Goal: Task Accomplishment & Management: Use online tool/utility

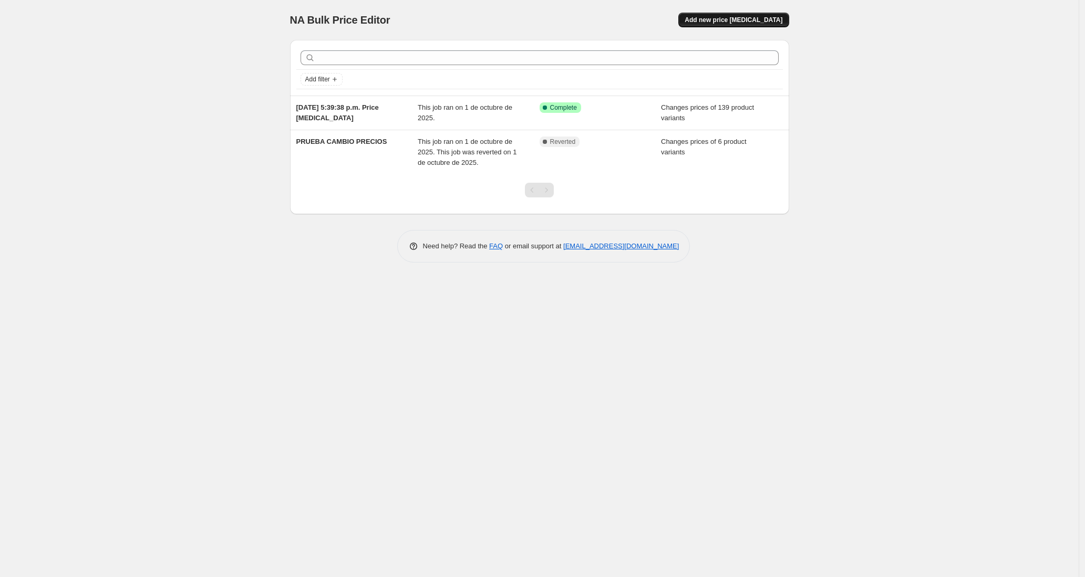
click at [723, 17] on span "Add new price [MEDICAL_DATA]" at bounding box center [733, 20] width 98 height 8
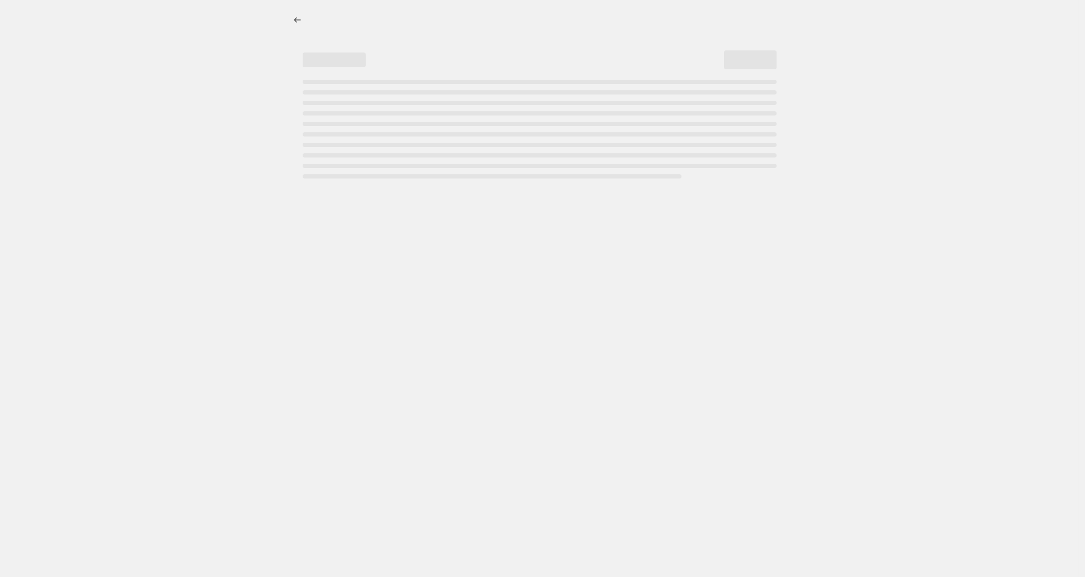
select select "percentage"
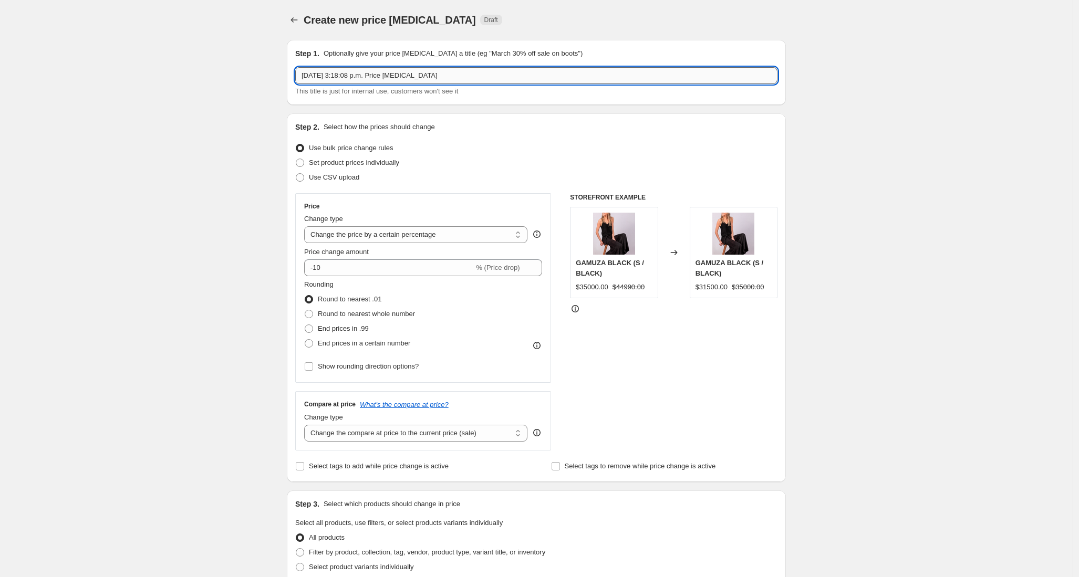
click at [375, 73] on input "2 oct 2025, 3:18:08 p.m. Price change job" at bounding box center [536, 75] width 482 height 17
drag, startPoint x: 460, startPoint y: 73, endPoint x: 255, endPoint y: 68, distance: 204.9
click at [255, 68] on div "Create new price change job. This page is ready Create new price change job Dra…" at bounding box center [536, 525] width 1073 height 1050
type input "CYBER OCT-2025"
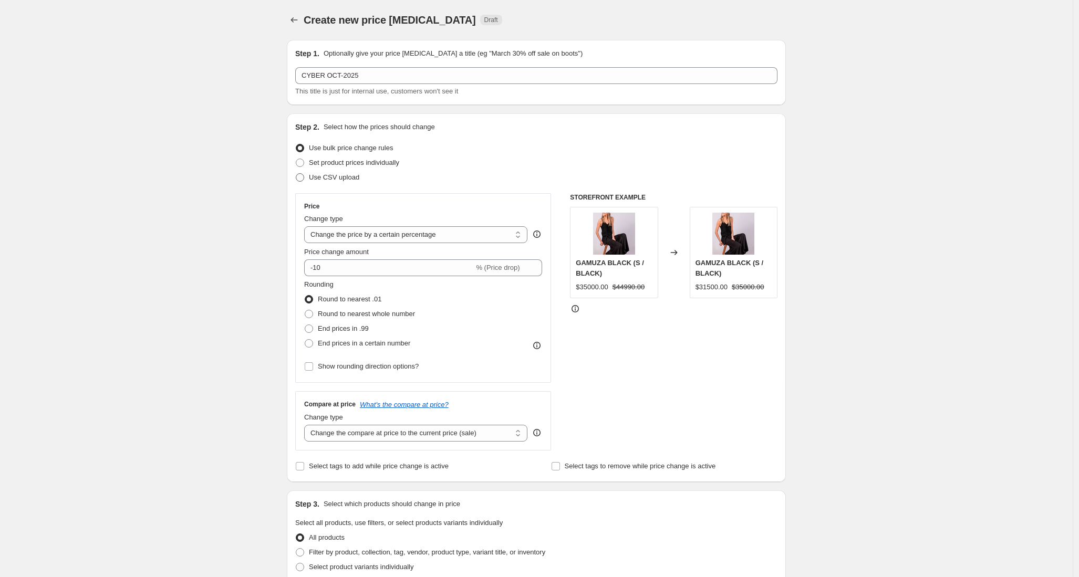
click at [345, 178] on span "Use CSV upload" at bounding box center [334, 177] width 50 height 8
click at [296, 174] on input "Use CSV upload" at bounding box center [296, 173] width 1 height 1
radio input "true"
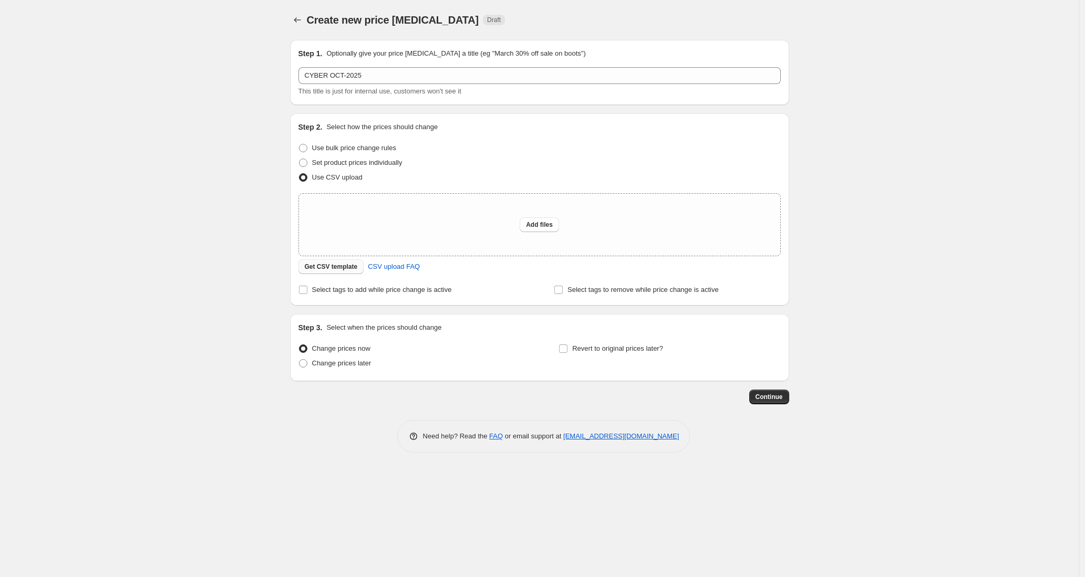
click at [346, 266] on span "Get CSV template" at bounding box center [331, 267] width 53 height 8
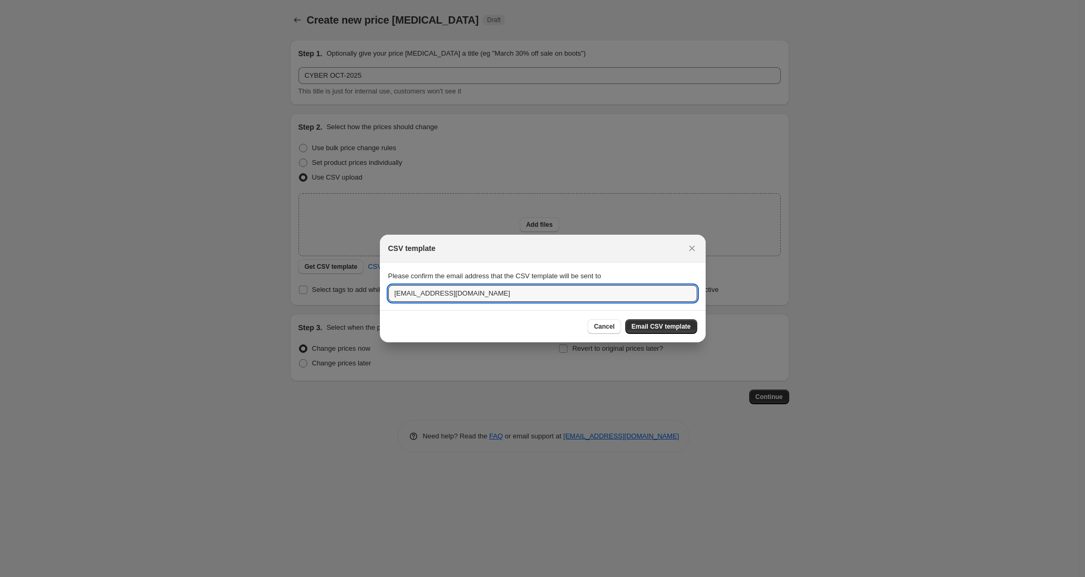
drag, startPoint x: 415, startPoint y: 293, endPoint x: 352, endPoint y: 287, distance: 63.8
click at [352, 577] on div "CSV template Please confirm the email address that the CSV template will be sen…" at bounding box center [542, 577] width 1085 height 0
type input "victoria@dinamicatienda.com"
click at [662, 320] on button "Email CSV template" at bounding box center [661, 326] width 72 height 15
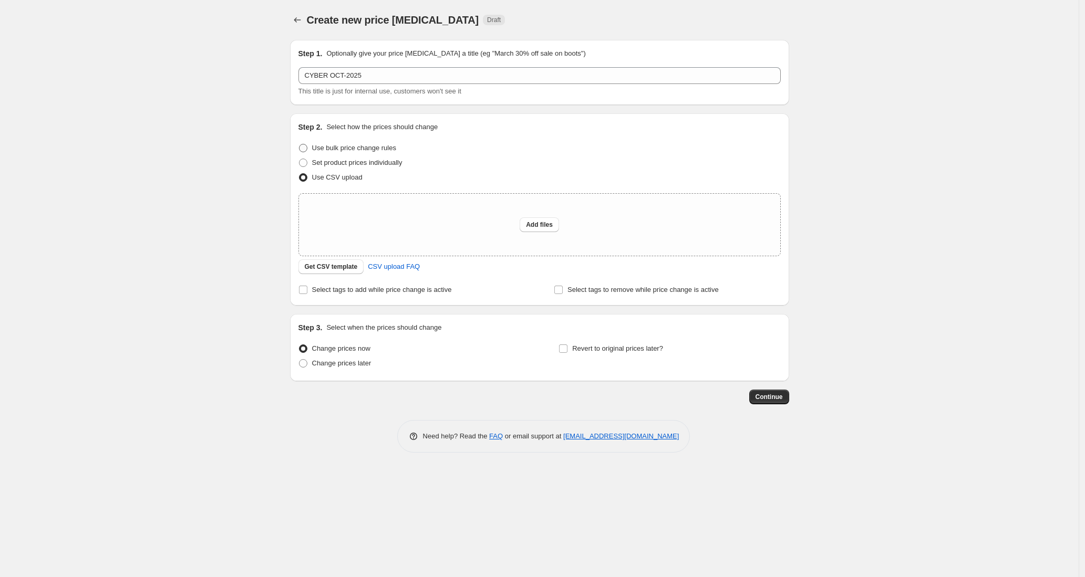
click at [327, 148] on span "Use bulk price change rules" at bounding box center [354, 148] width 84 height 8
click at [299, 144] on input "Use bulk price change rules" at bounding box center [299, 144] width 1 height 1
radio input "true"
select select "percentage"
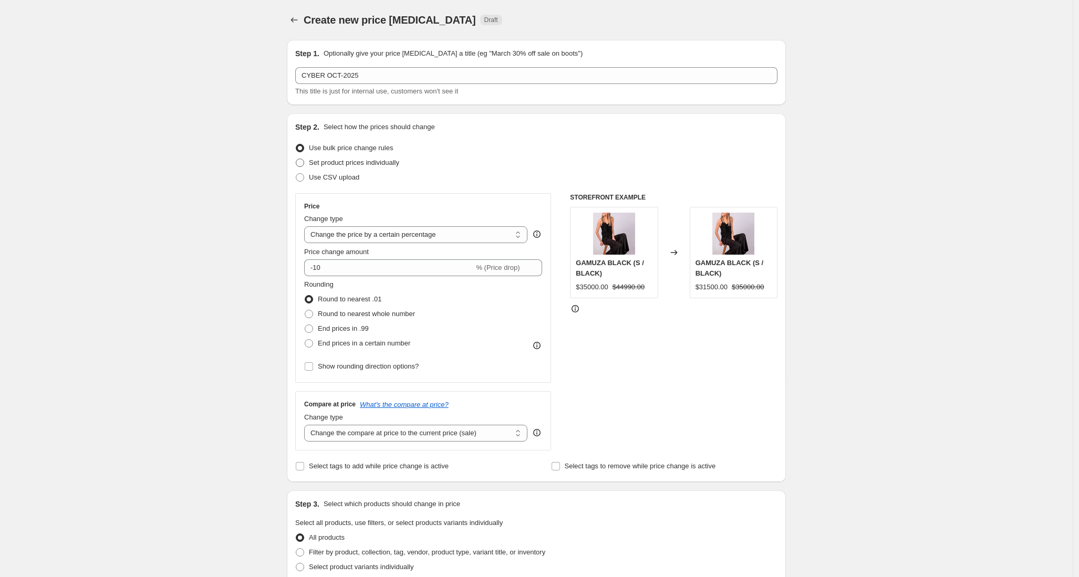
click at [327, 160] on span "Set product prices individually" at bounding box center [354, 163] width 90 height 8
click at [296, 159] on input "Set product prices individually" at bounding box center [296, 159] width 1 height 1
radio input "true"
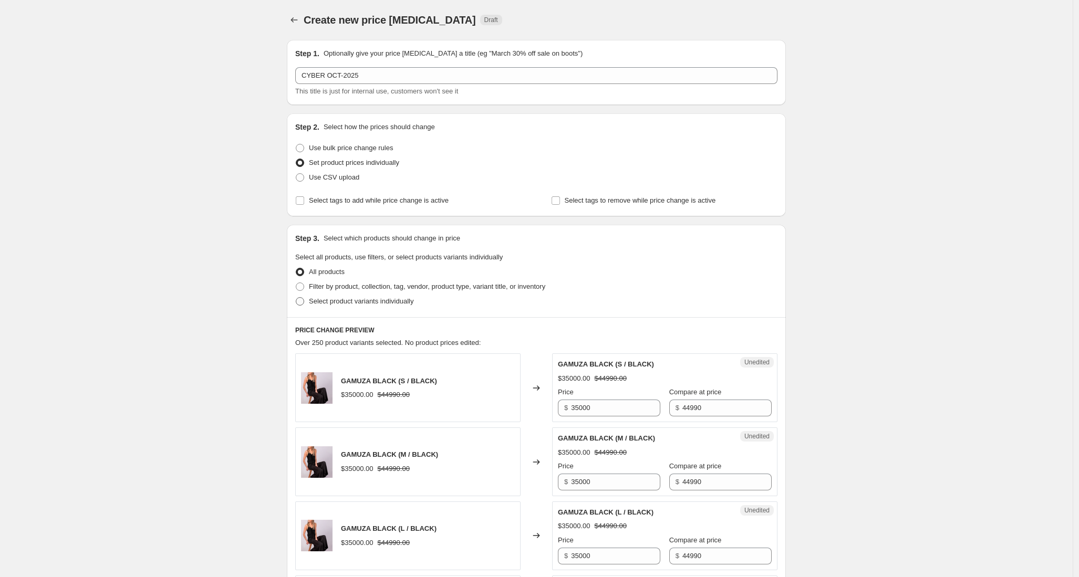
click at [304, 299] on span at bounding box center [300, 301] width 8 height 8
click at [296, 298] on input "Select product variants individually" at bounding box center [296, 297] width 1 height 1
radio input "true"
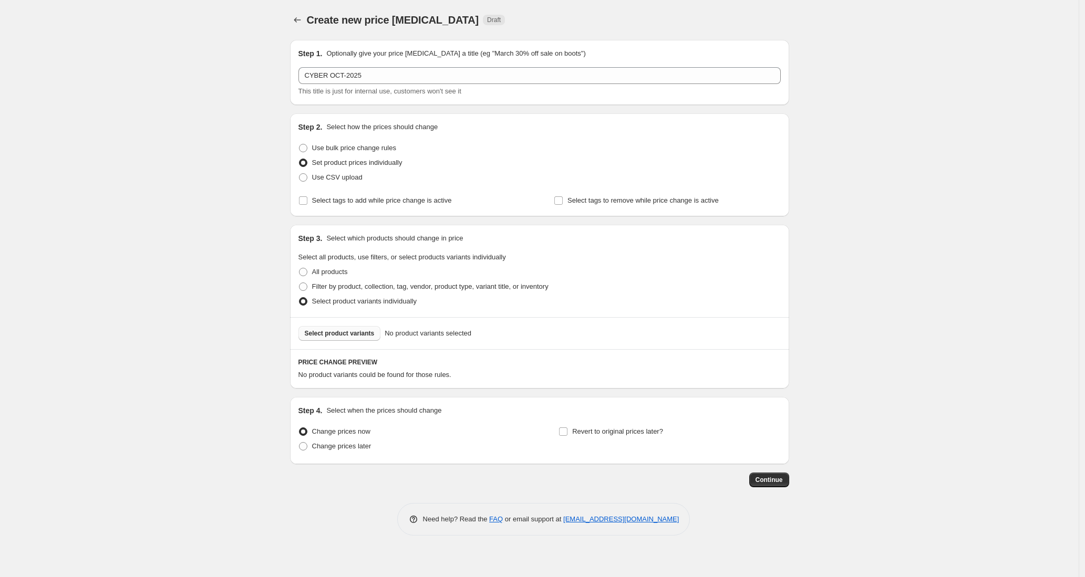
click at [327, 330] on span "Select product variants" at bounding box center [340, 333] width 70 height 8
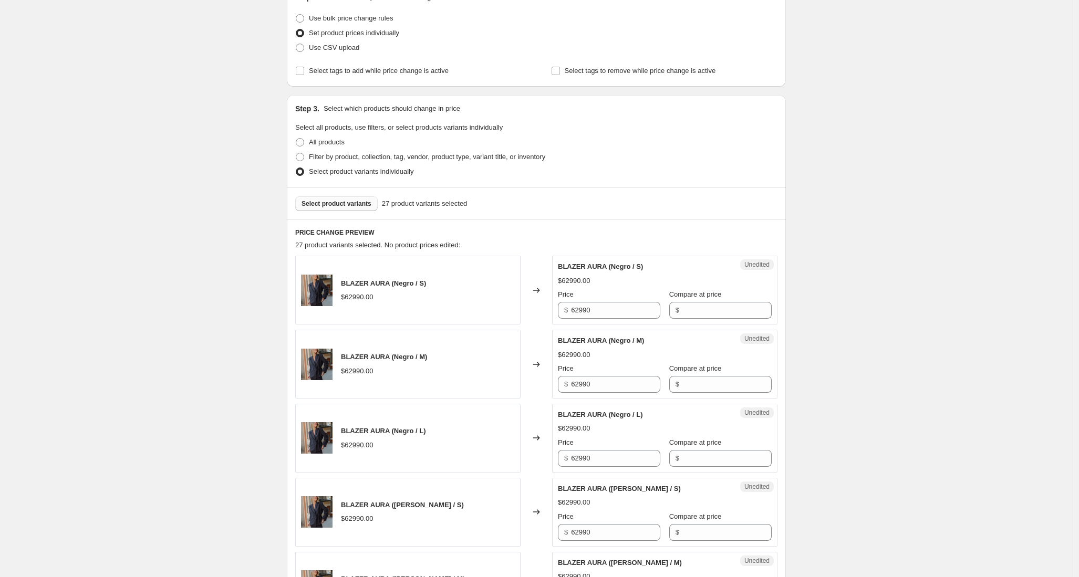
scroll to position [128, 0]
click at [304, 72] on input "Select tags to add while price change is active" at bounding box center [300, 72] width 8 height 8
checkbox input "true"
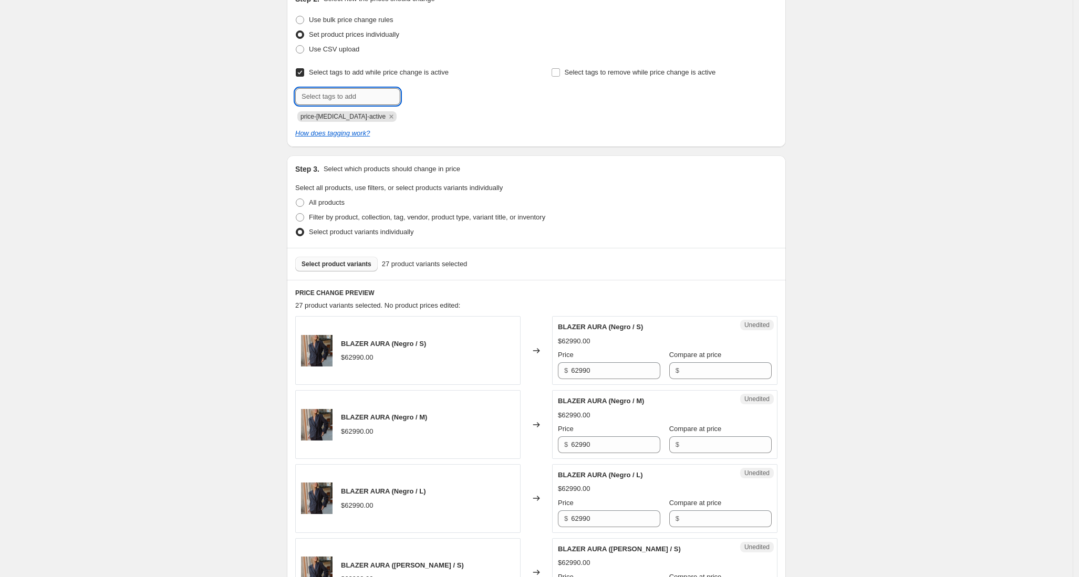
click at [333, 98] on input "text" at bounding box center [347, 96] width 105 height 17
type input "sale"
click at [429, 99] on button "Add sale" at bounding box center [422, 95] width 39 height 15
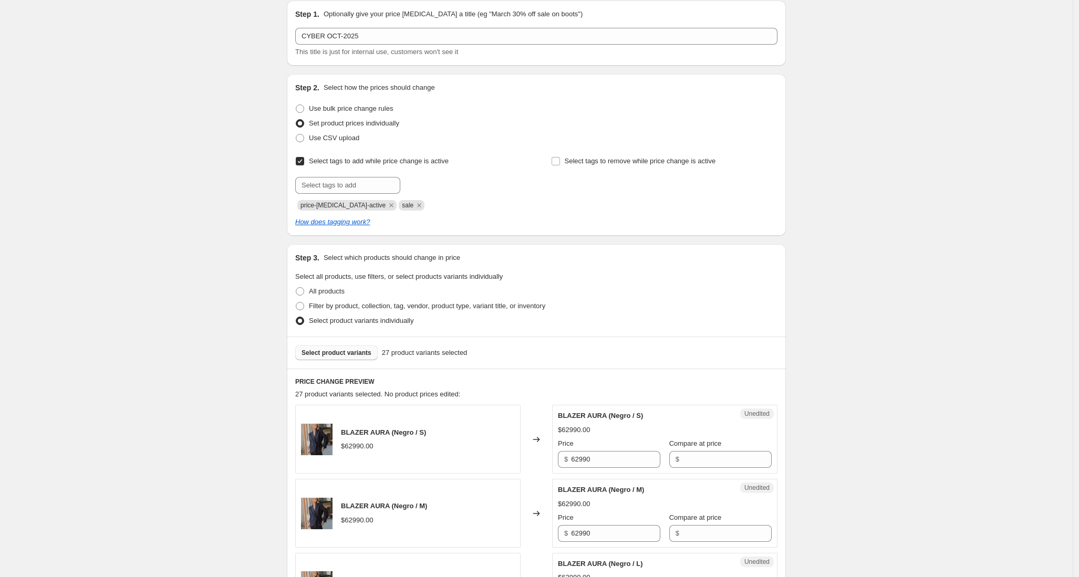
scroll to position [0, 0]
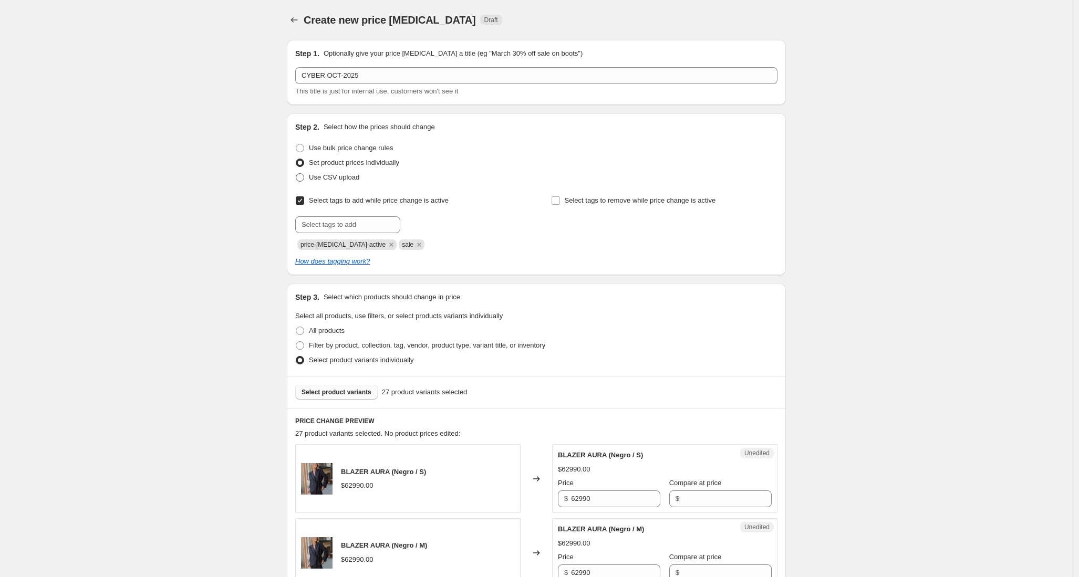
click at [304, 178] on span at bounding box center [300, 177] width 8 height 8
click at [296, 174] on input "Use CSV upload" at bounding box center [296, 173] width 1 height 1
radio input "true"
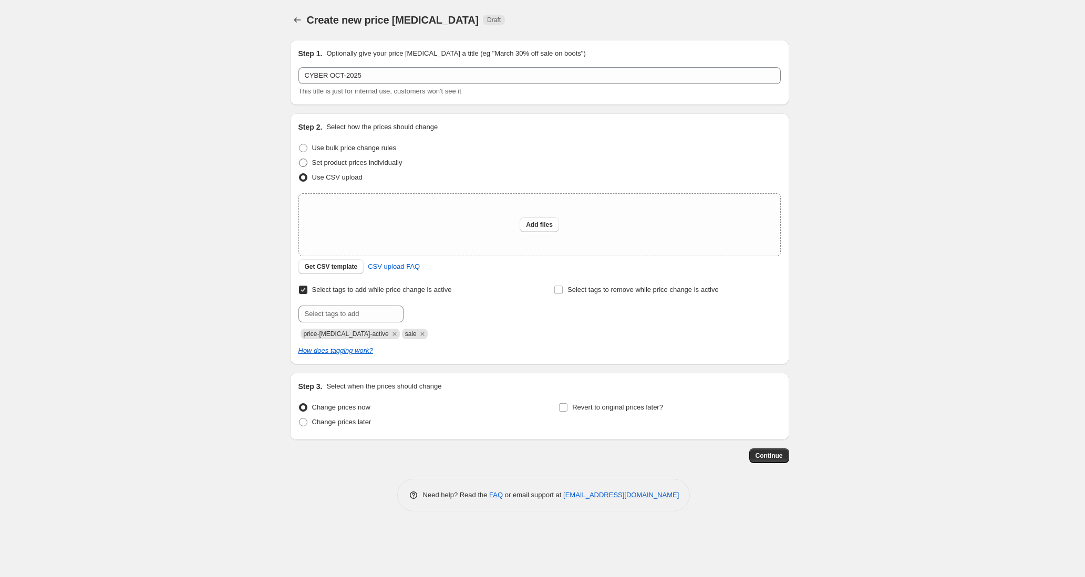
click at [320, 161] on span "Set product prices individually" at bounding box center [357, 163] width 90 height 8
click at [299, 159] on input "Set product prices individually" at bounding box center [299, 159] width 1 height 1
radio input "true"
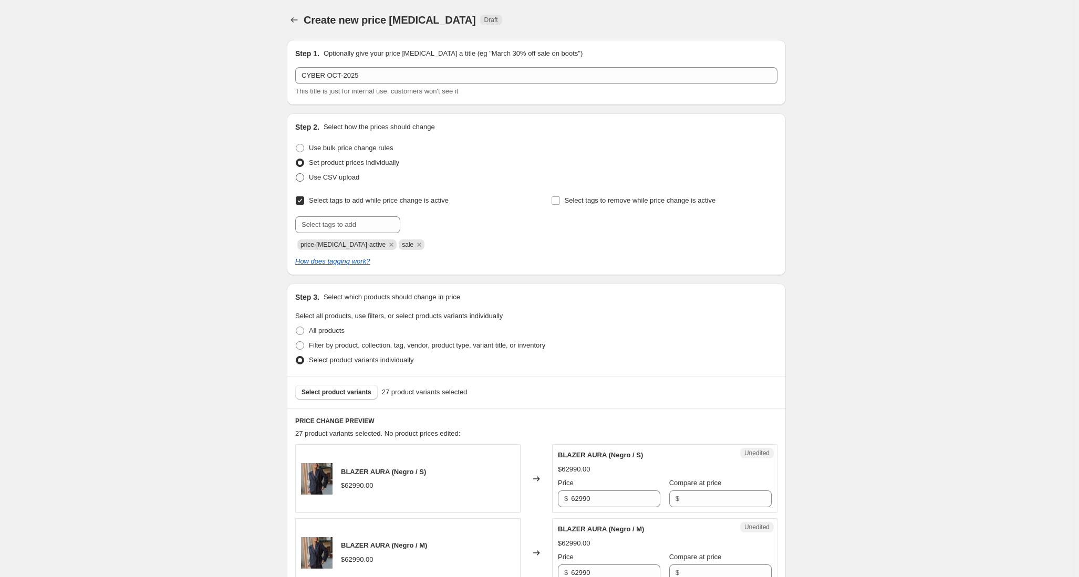
click at [305, 178] on span at bounding box center [299, 177] width 9 height 9
click at [296, 174] on input "Use CSV upload" at bounding box center [296, 173] width 1 height 1
radio input "true"
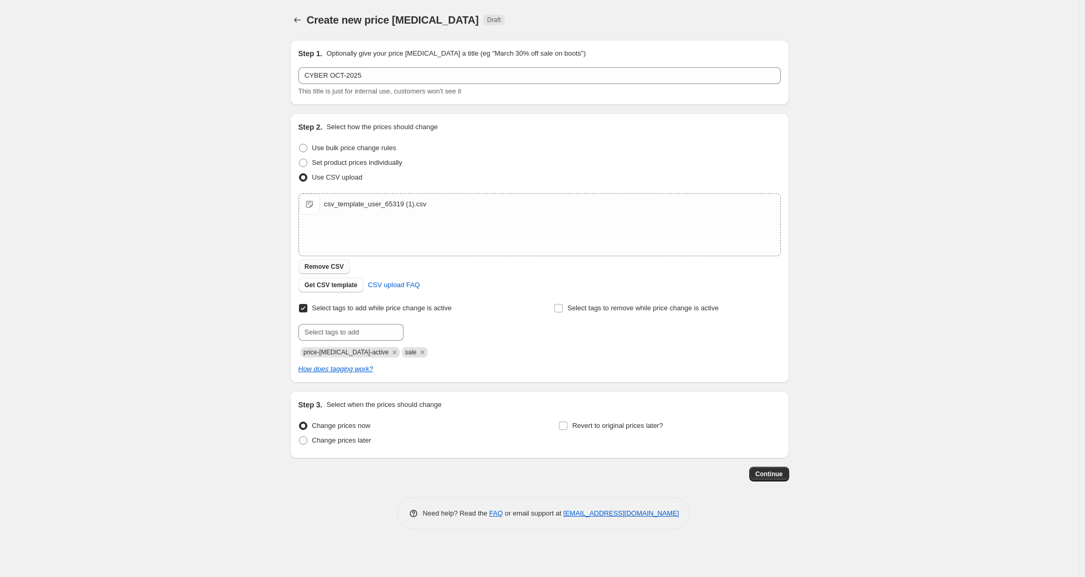
click at [340, 267] on span "Remove CSV" at bounding box center [324, 267] width 39 height 8
click at [355, 442] on span "Change prices later" at bounding box center [341, 440] width 59 height 8
click at [299, 437] on input "Change prices later" at bounding box center [299, 436] width 1 height 1
radio input "true"
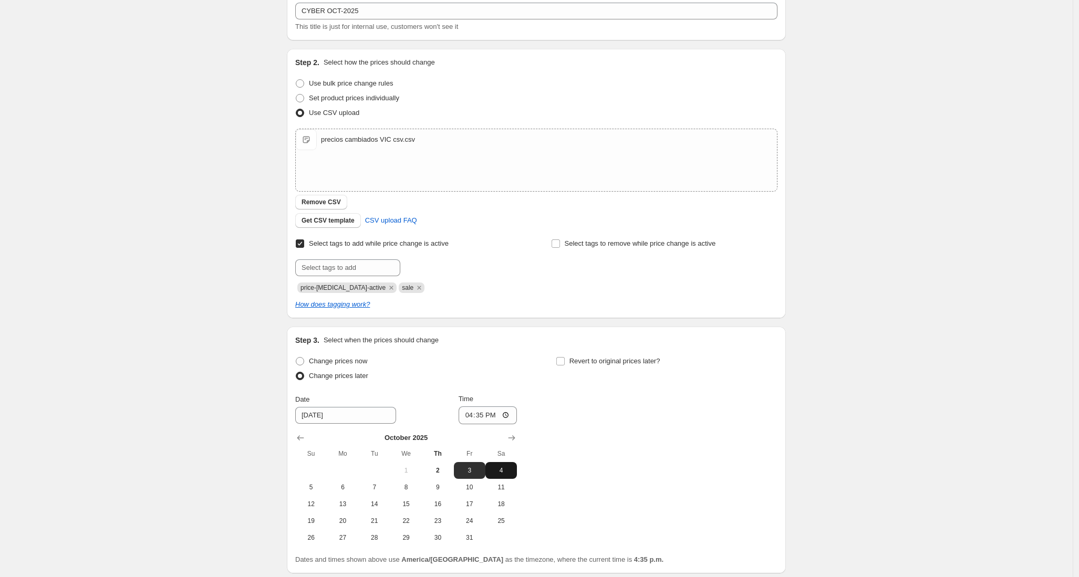
scroll to position [116, 0]
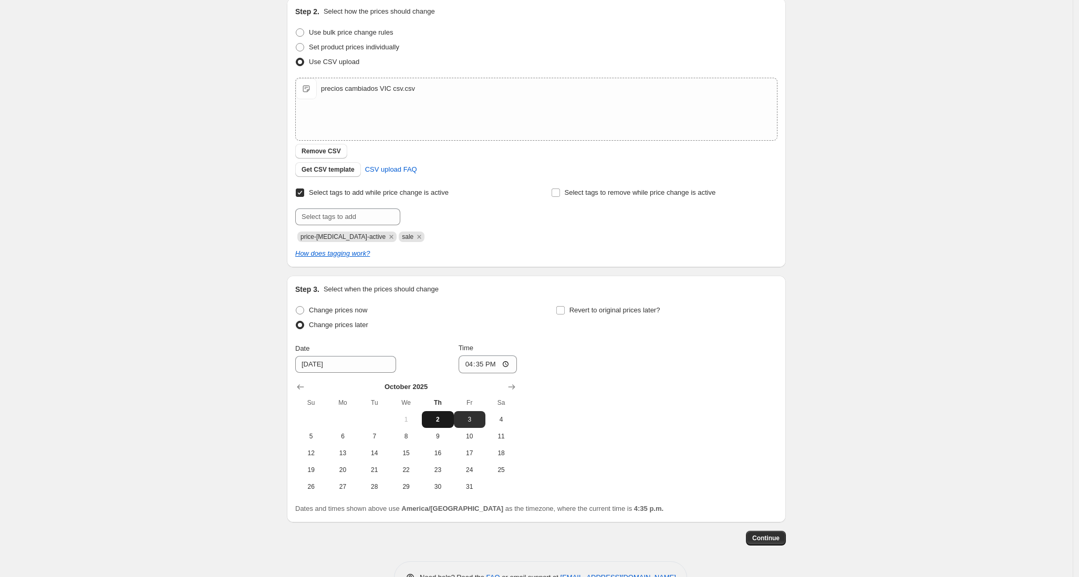
click at [442, 420] on span "2" at bounding box center [437, 419] width 23 height 8
type input "10/2/2025"
click at [485, 363] on input "16:35" at bounding box center [488, 365] width 59 height 18
type input "23:50"
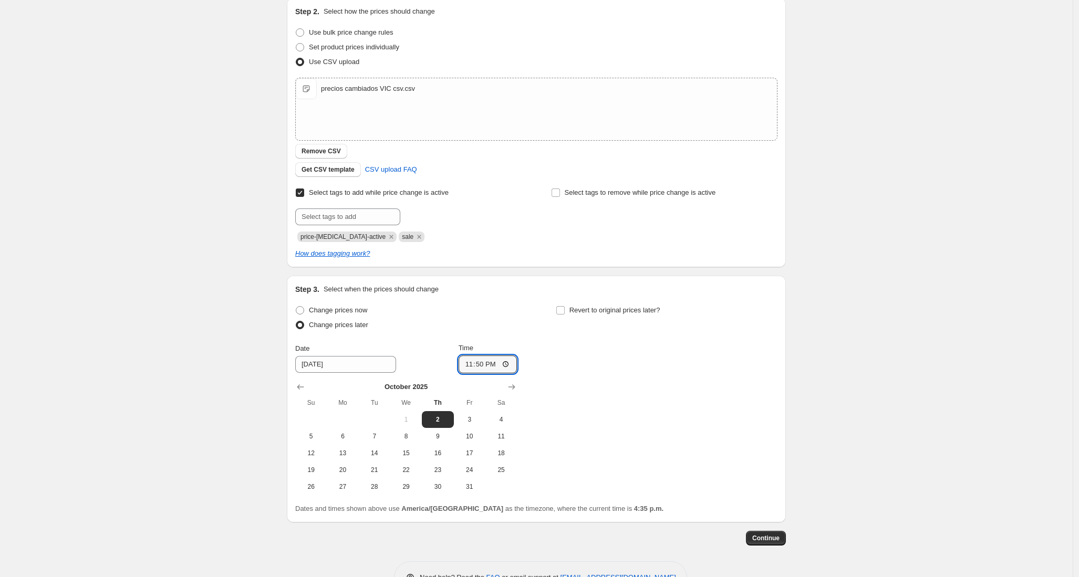
click at [822, 357] on div "Create new price change job. This page is ready Create new price change job Dra…" at bounding box center [536, 246] width 1073 height 725
click at [760, 536] on span "Continue" at bounding box center [765, 538] width 27 height 8
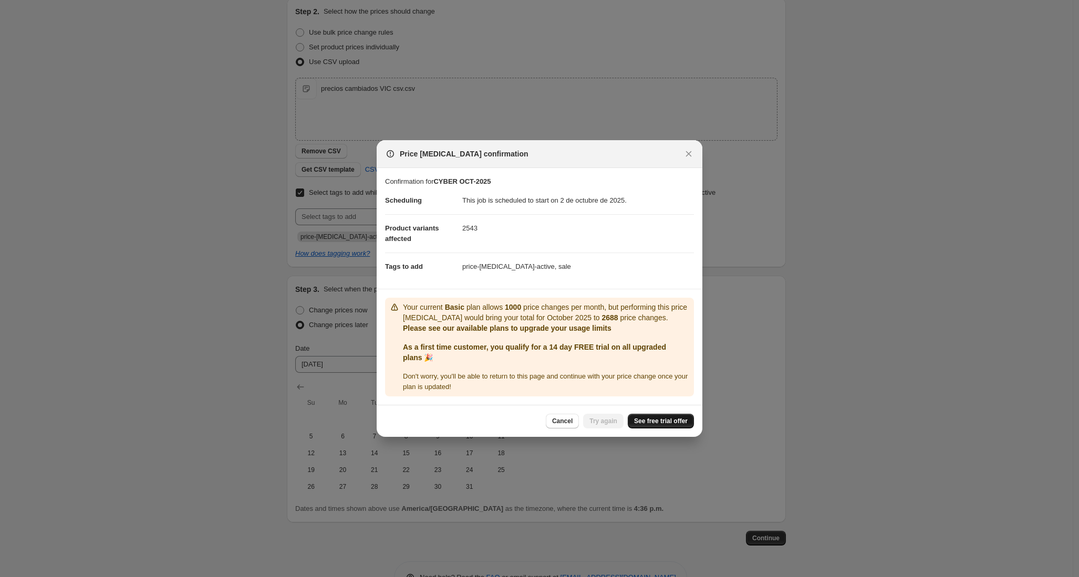
click at [654, 422] on span "See free trial offer" at bounding box center [661, 421] width 54 height 8
click at [687, 151] on icon "Close" at bounding box center [688, 154] width 11 height 11
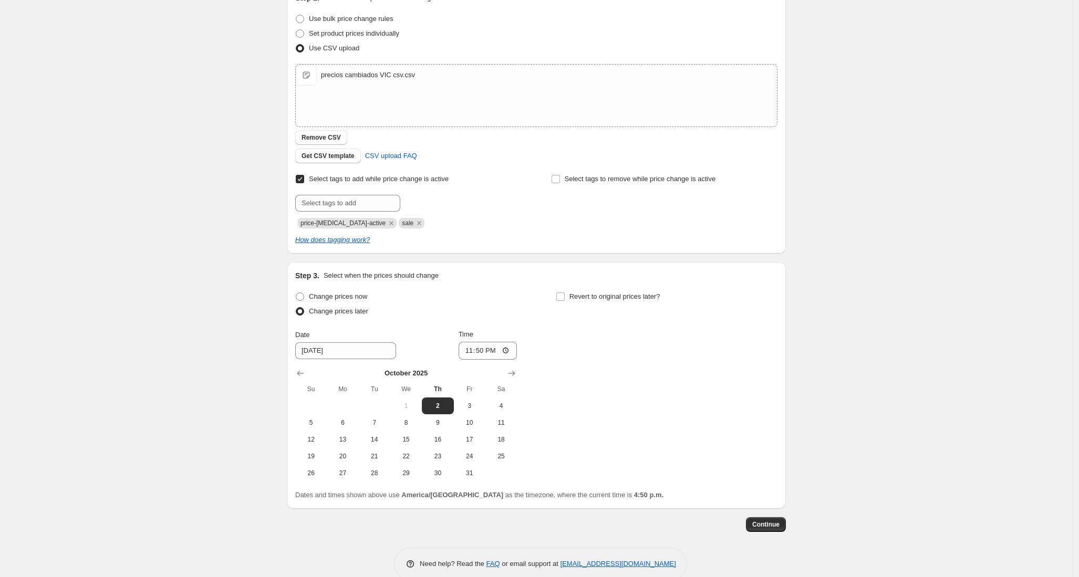
scroll to position [0, 0]
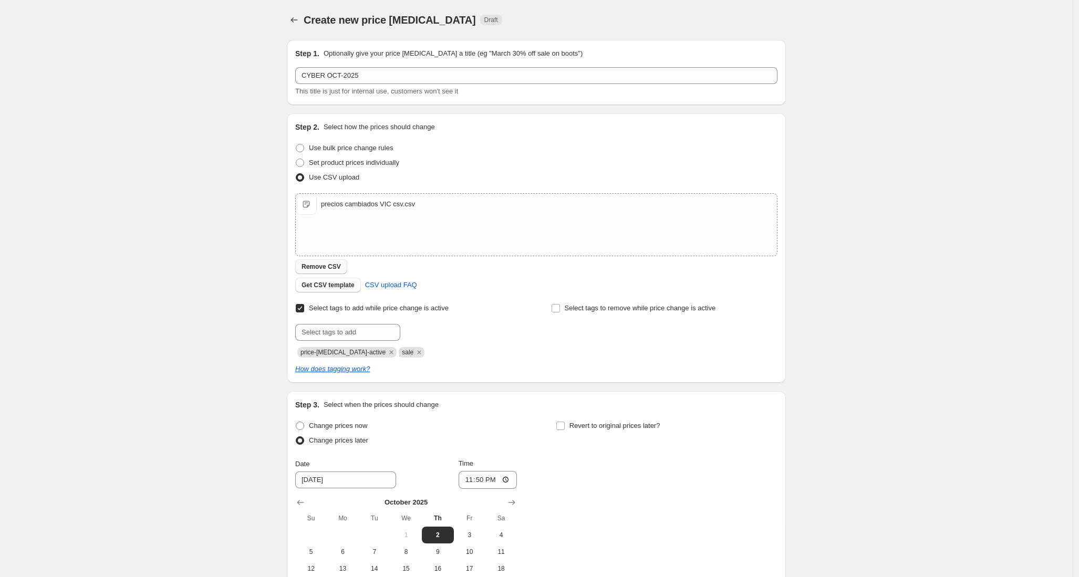
click at [337, 270] on span "Remove CSV" at bounding box center [320, 267] width 39 height 8
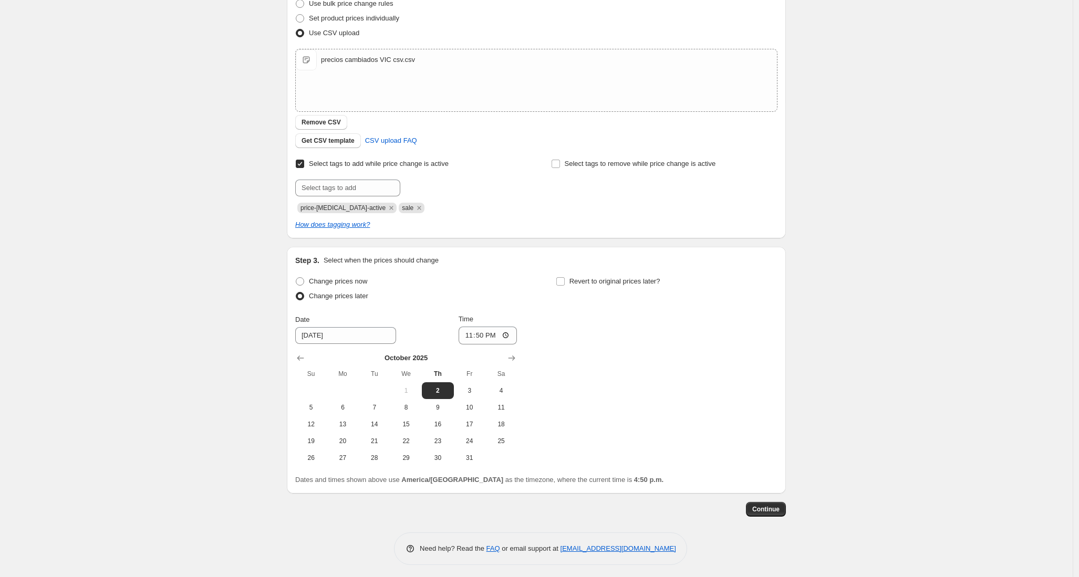
scroll to position [148, 0]
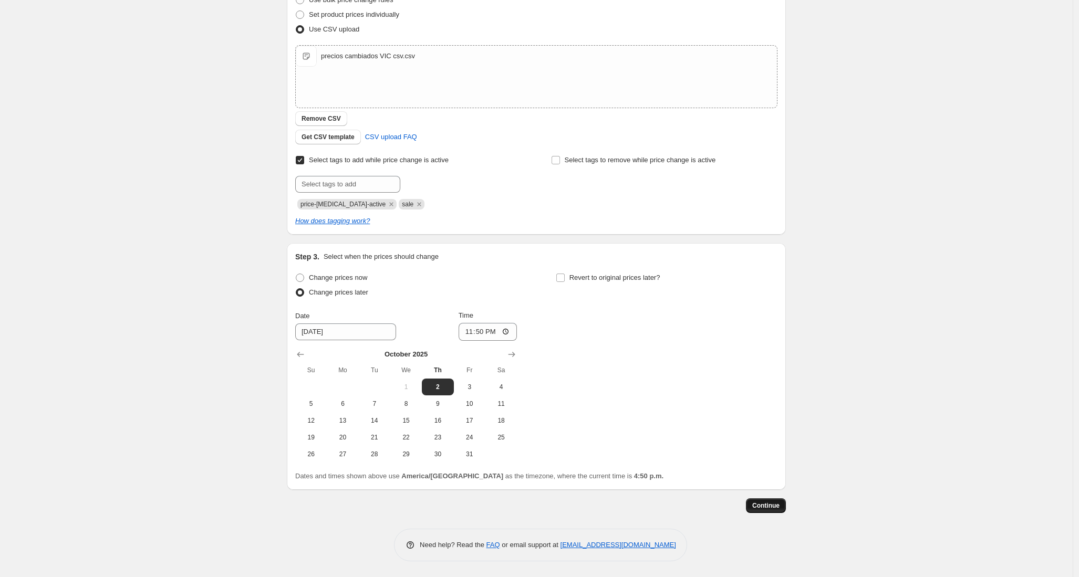
click at [774, 503] on span "Continue" at bounding box center [765, 506] width 27 height 8
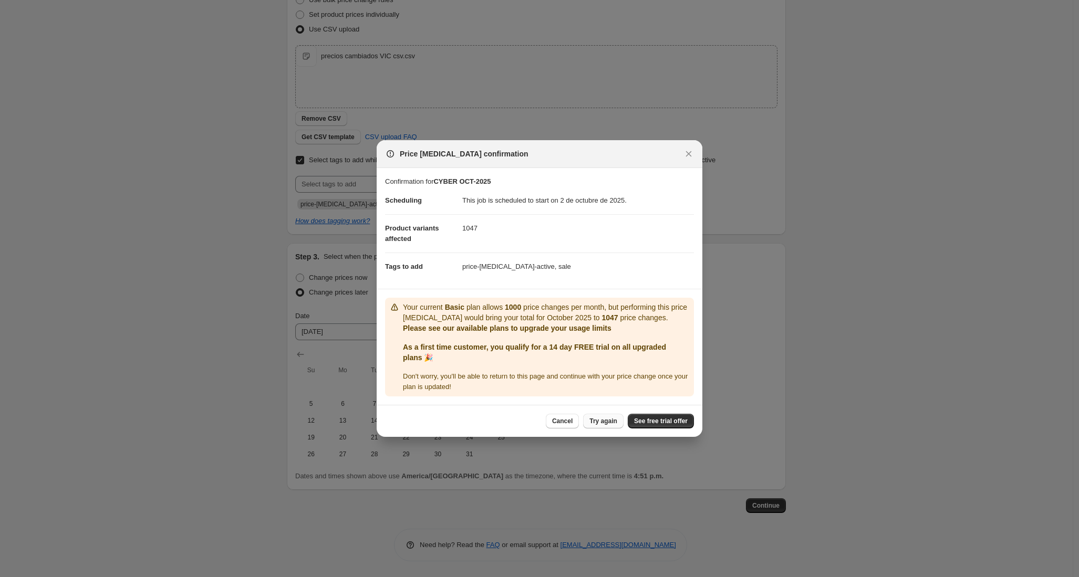
click at [604, 422] on span "Try again" at bounding box center [603, 421] width 28 height 8
click at [685, 152] on icon "Close" at bounding box center [688, 154] width 11 height 11
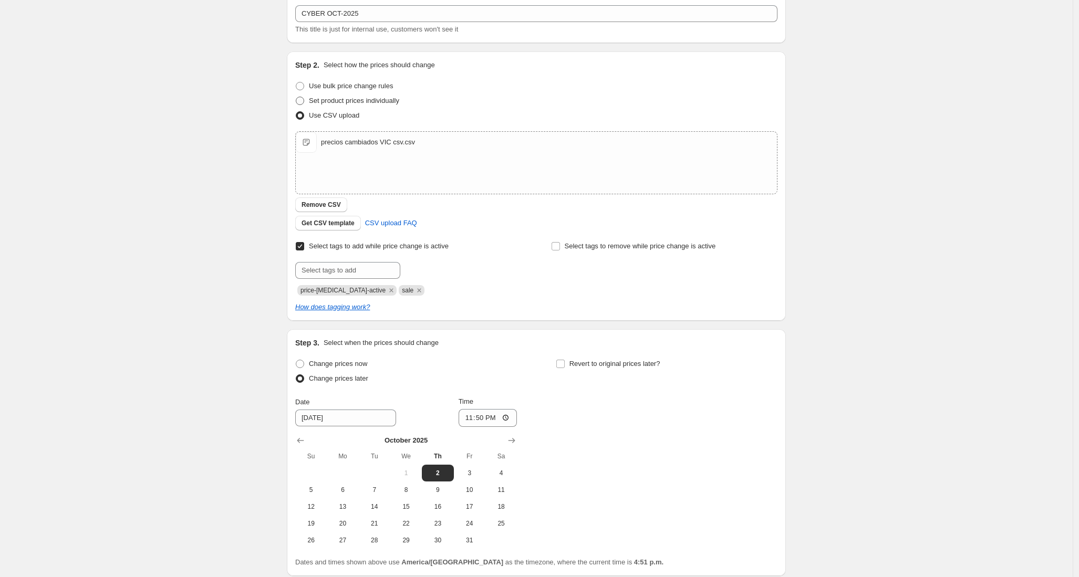
scroll to position [0, 0]
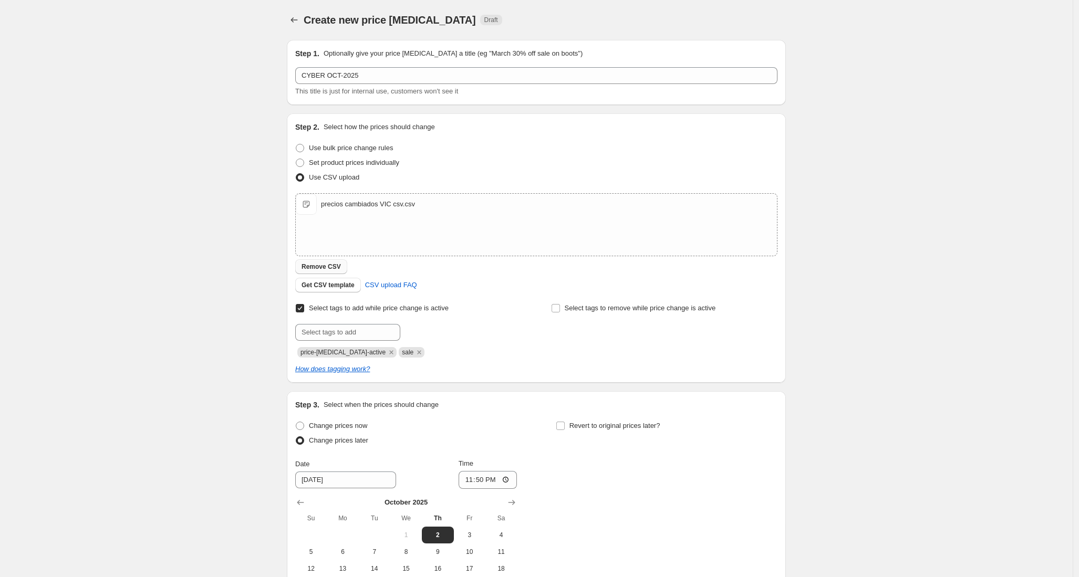
click at [333, 272] on button "Remove CSV" at bounding box center [321, 266] width 52 height 15
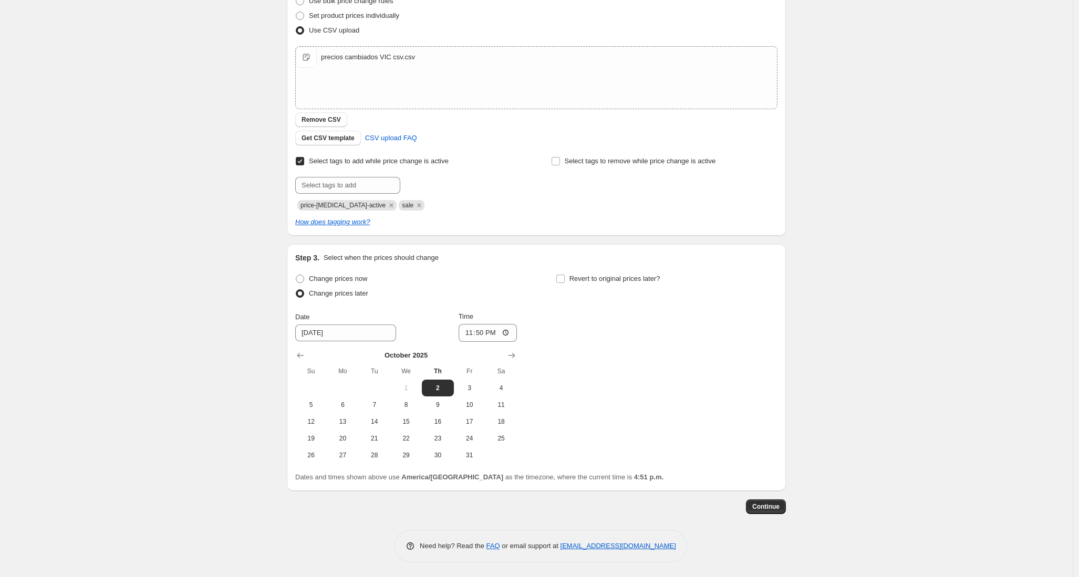
scroll to position [148, 0]
click at [773, 508] on span "Continue" at bounding box center [765, 506] width 27 height 8
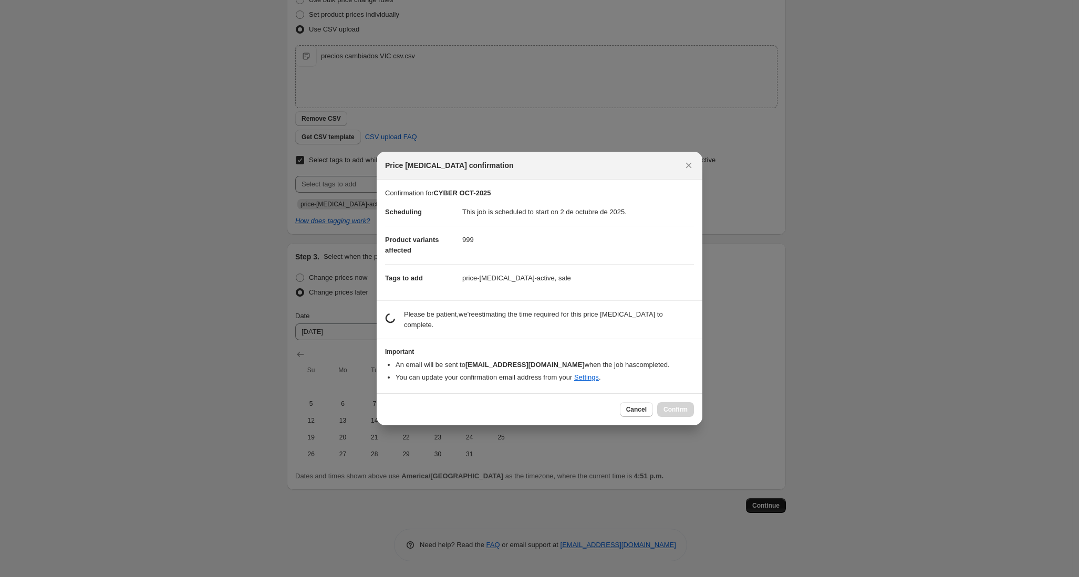
scroll to position [0, 0]
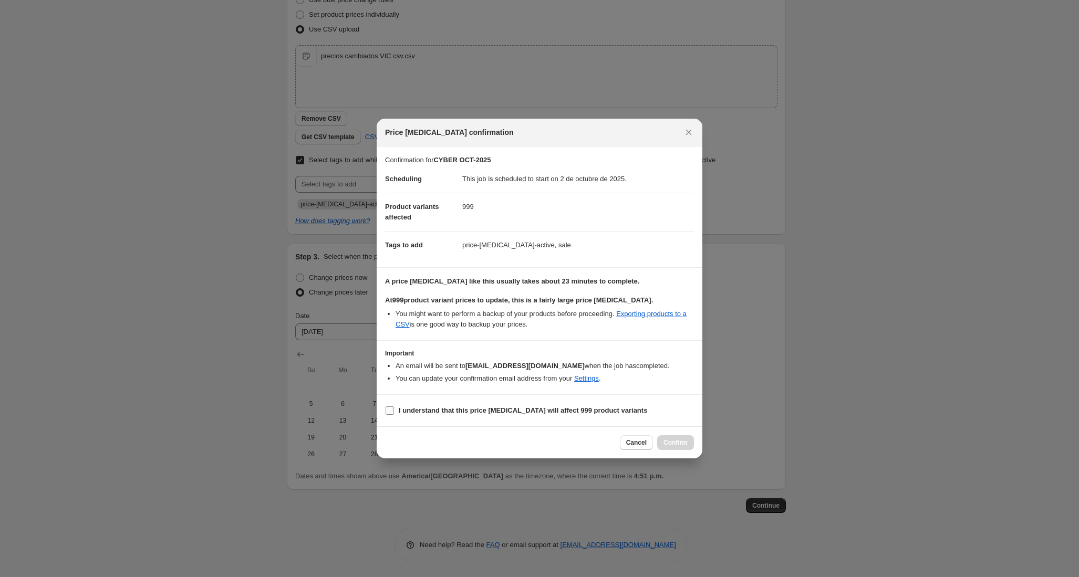
click at [510, 413] on b "I understand that this price change job will affect 999 product variants" at bounding box center [523, 411] width 248 height 8
click at [394, 413] on input "I understand that this price change job will affect 999 product variants" at bounding box center [390, 411] width 8 height 8
checkbox input "true"
click at [672, 442] on span "Confirm" at bounding box center [675, 443] width 24 height 8
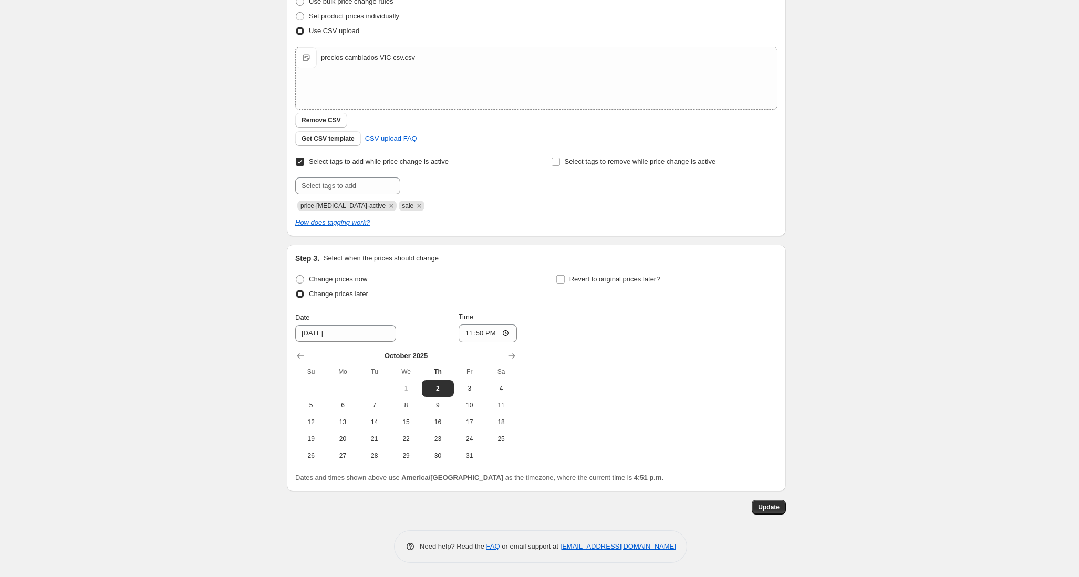
scroll to position [212, 0]
click at [773, 503] on span "Update" at bounding box center [769, 506] width 22 height 8
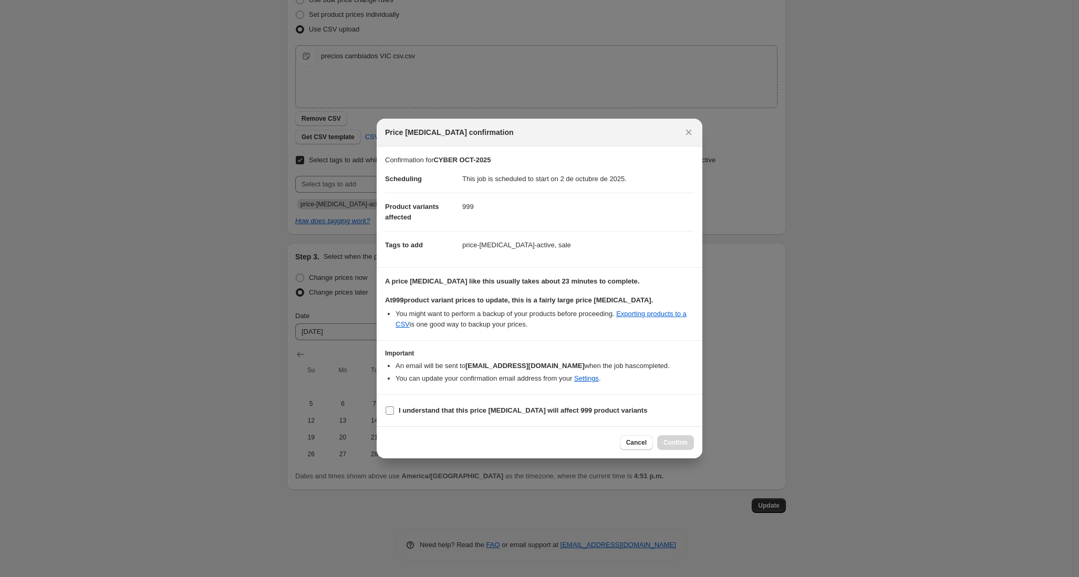
click at [578, 410] on b "I understand that this price change job will affect 999 product variants" at bounding box center [523, 411] width 248 height 8
click at [394, 410] on input "I understand that this price change job will affect 999 product variants" at bounding box center [390, 411] width 8 height 8
checkbox input "true"
click at [687, 446] on span "Confirm" at bounding box center [675, 443] width 24 height 8
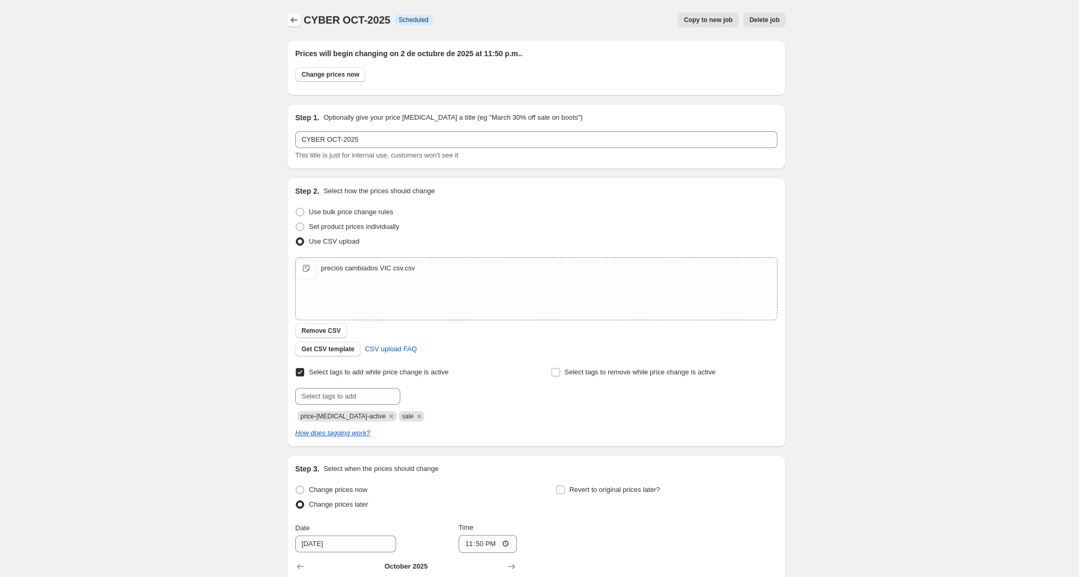
click at [296, 22] on icon "Price change jobs" at bounding box center [294, 20] width 11 height 11
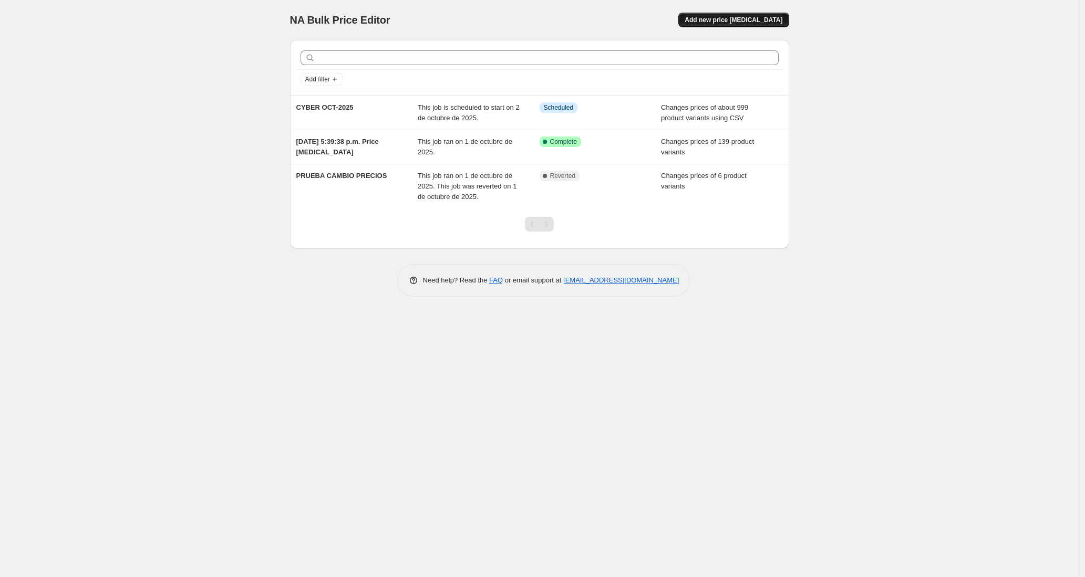
click at [743, 20] on span "Add new price [MEDICAL_DATA]" at bounding box center [733, 20] width 98 height 8
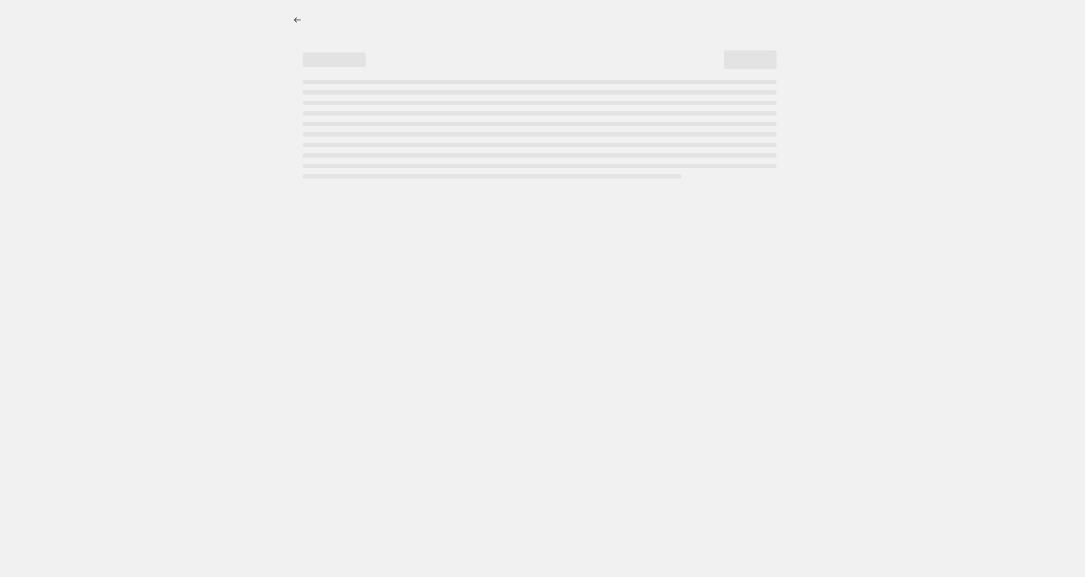
select select "percentage"
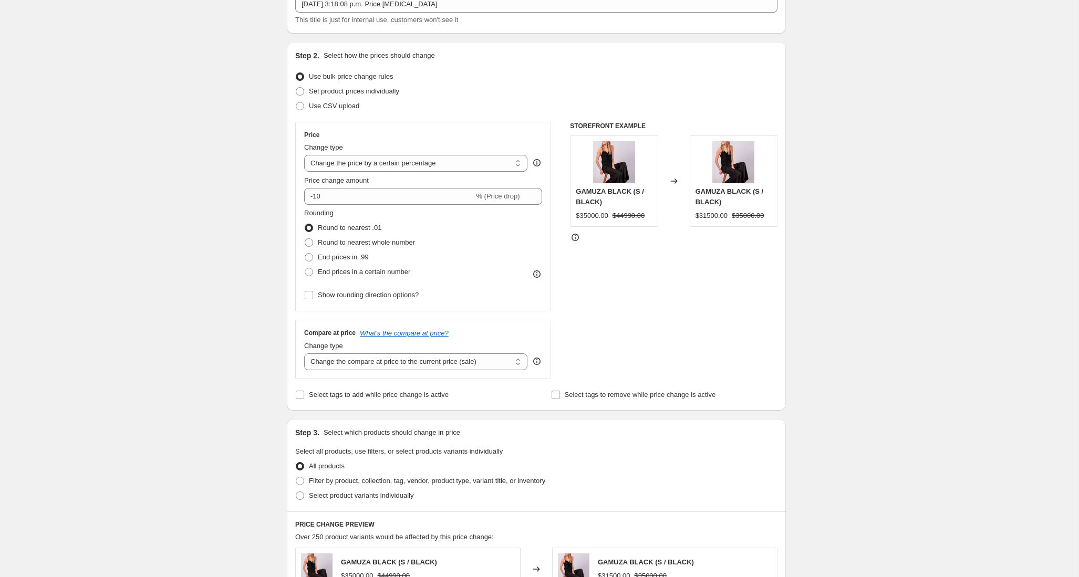
scroll to position [108, 0]
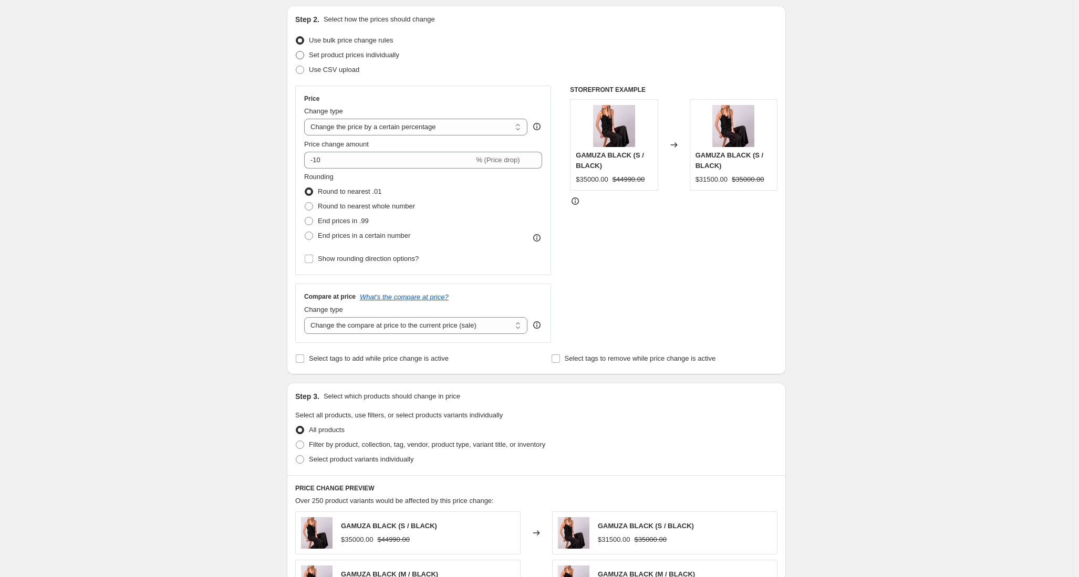
click at [368, 56] on span "Set product prices individually" at bounding box center [354, 55] width 90 height 8
click at [296, 51] on input "Set product prices individually" at bounding box center [296, 51] width 1 height 1
radio input "true"
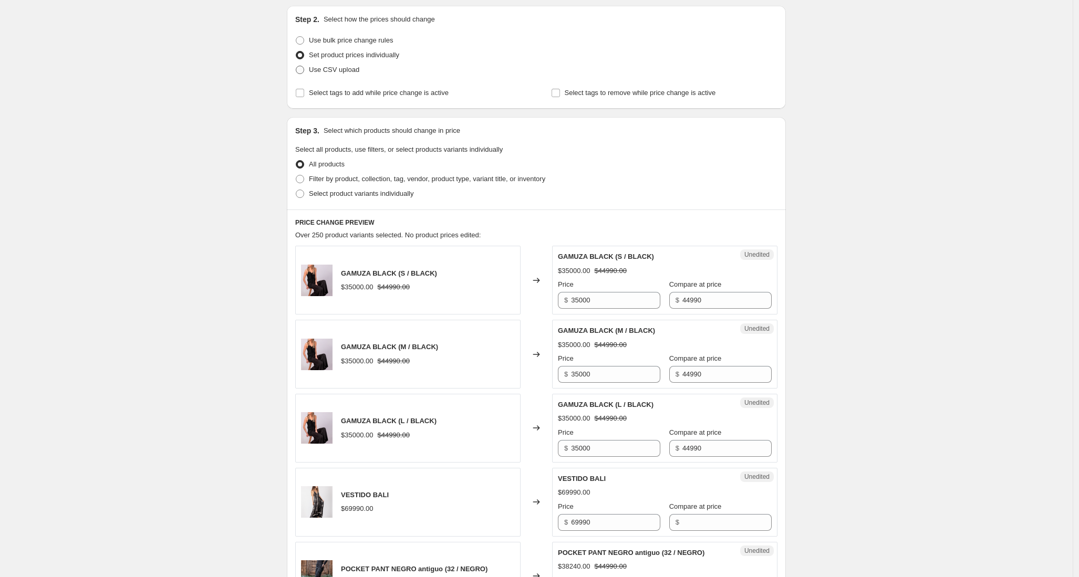
click at [353, 74] on span "Use CSV upload" at bounding box center [334, 70] width 50 height 11
click at [296, 66] on input "Use CSV upload" at bounding box center [296, 66] width 1 height 1
radio input "true"
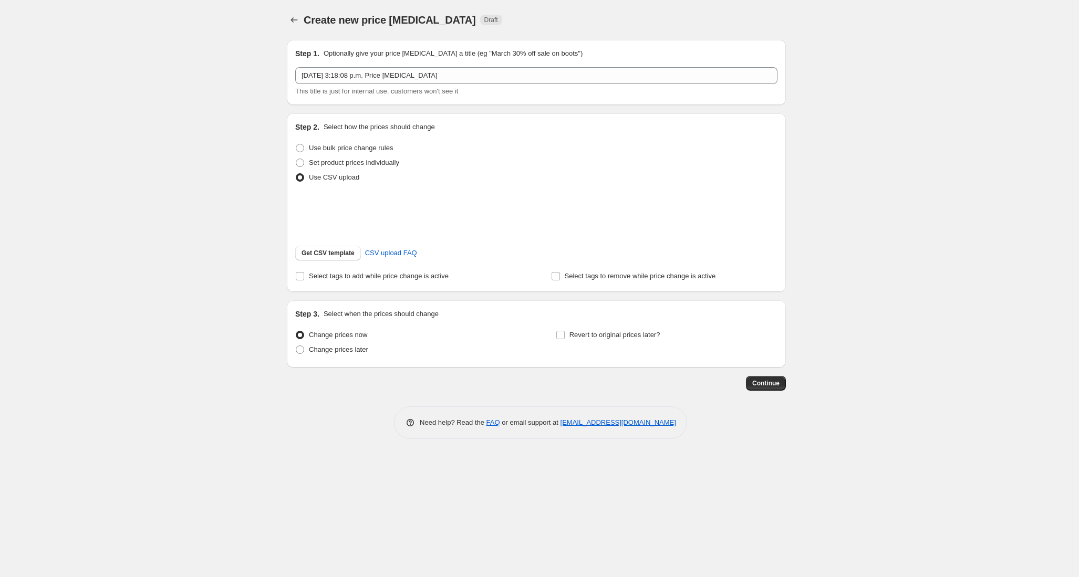
scroll to position [0, 0]
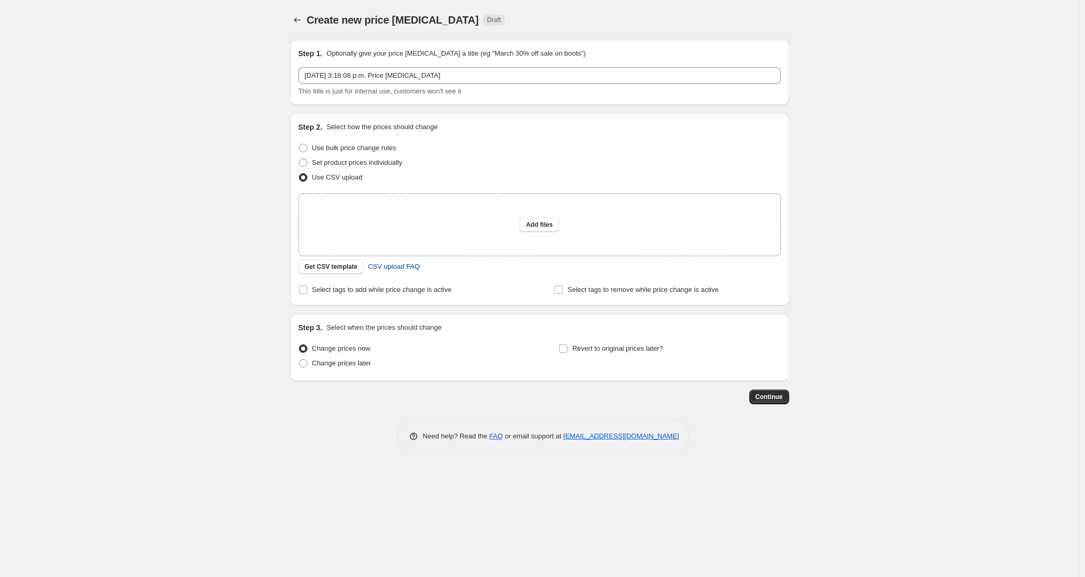
click at [413, 271] on span "CSV upload FAQ" at bounding box center [394, 267] width 52 height 11
click at [342, 164] on span "Set product prices individually" at bounding box center [357, 163] width 90 height 8
click at [299, 159] on input "Set product prices individually" at bounding box center [299, 159] width 1 height 1
radio input "true"
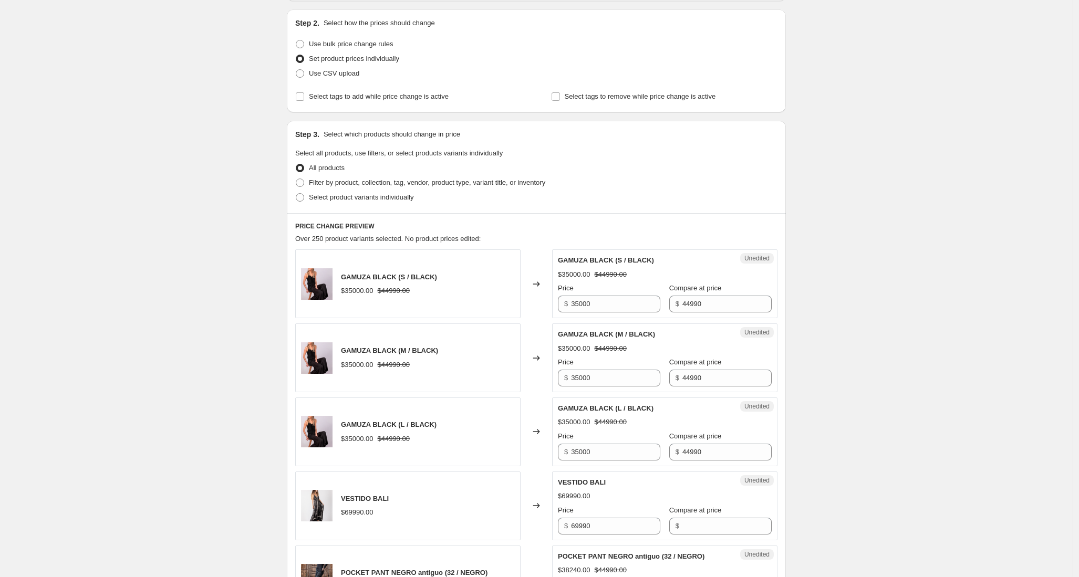
scroll to position [126, 0]
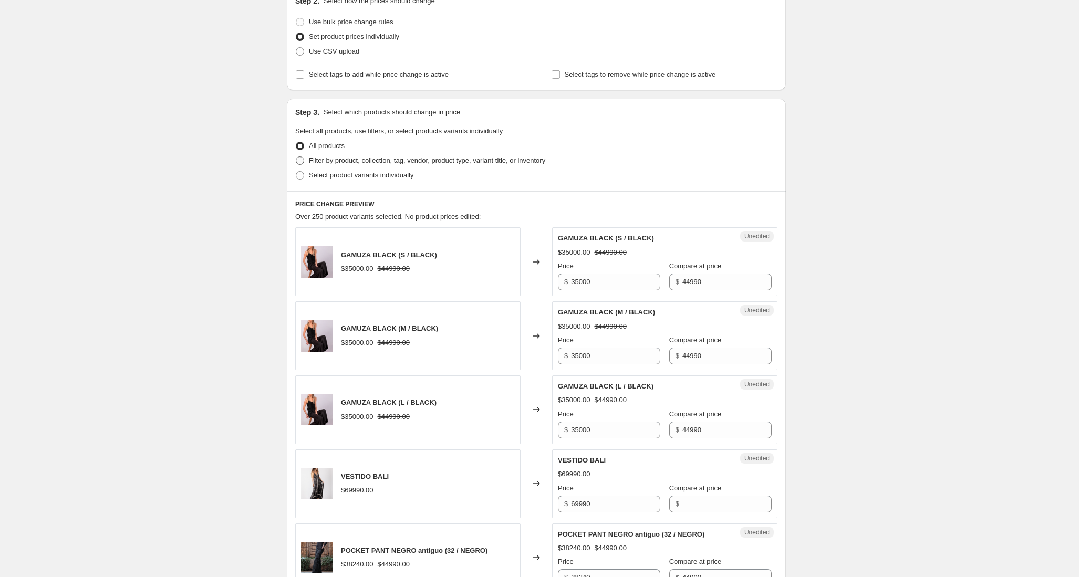
click at [309, 162] on label "Filter by product, collection, tag, vendor, product type, variant title, or inv…" at bounding box center [420, 160] width 250 height 15
click at [296, 157] on input "Filter by product, collection, tag, vendor, product type, variant title, or inv…" at bounding box center [296, 157] width 1 height 1
radio input "true"
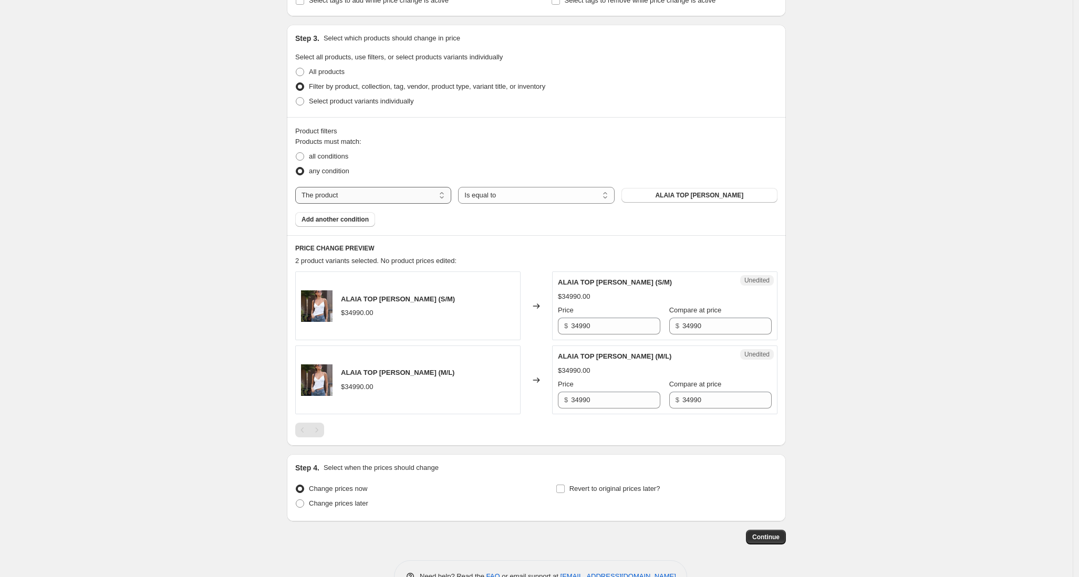
scroll to position [232, 0]
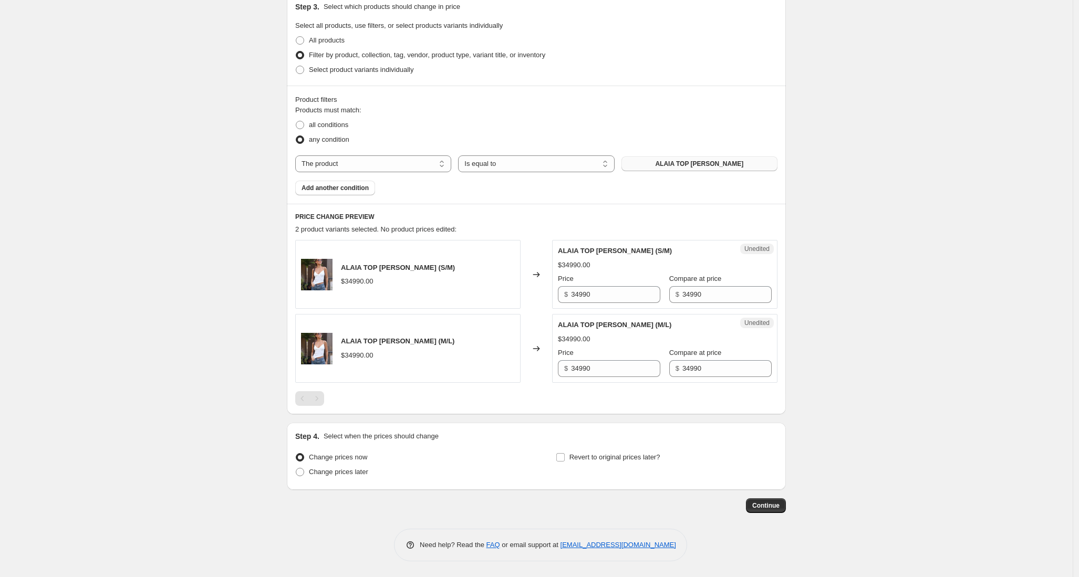
click at [675, 167] on span "ALAIA TOP BLANCO" at bounding box center [699, 164] width 88 height 8
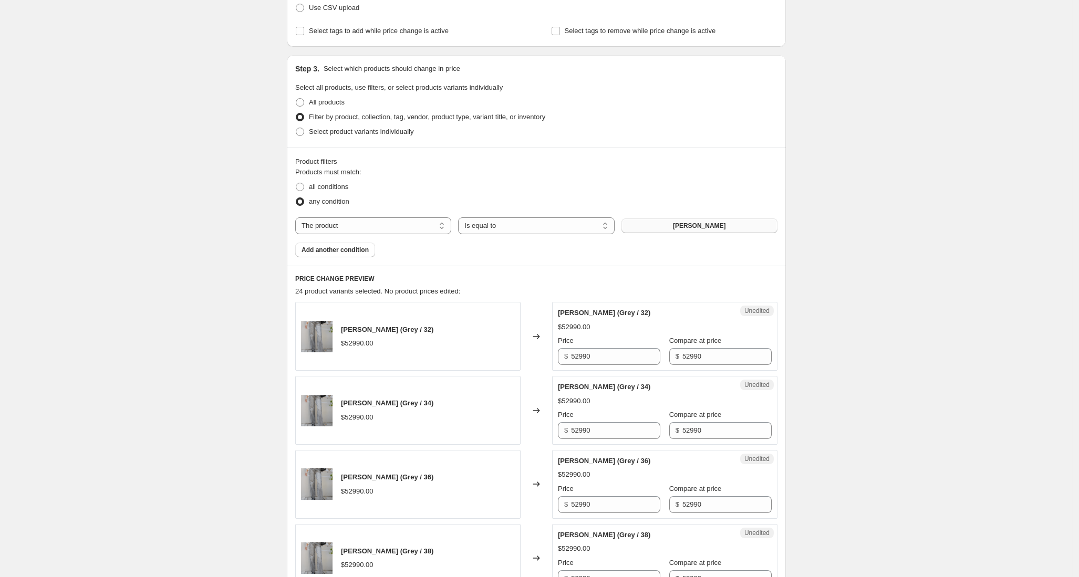
scroll to position [0, 0]
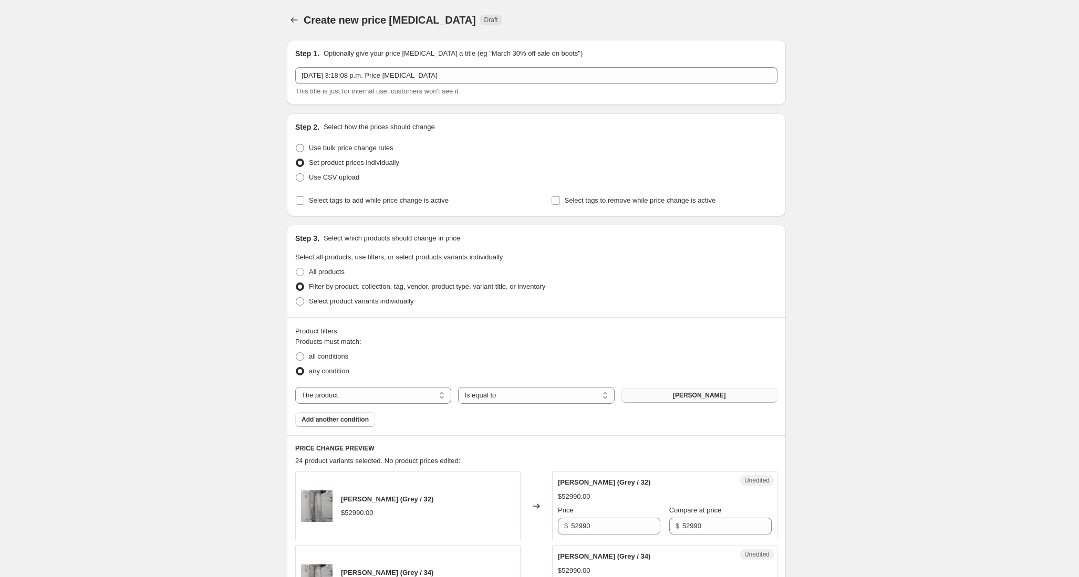
click at [375, 150] on span "Use bulk price change rules" at bounding box center [351, 148] width 84 height 8
click at [296, 144] on input "Use bulk price change rules" at bounding box center [296, 144] width 1 height 1
radio input "true"
select select "percentage"
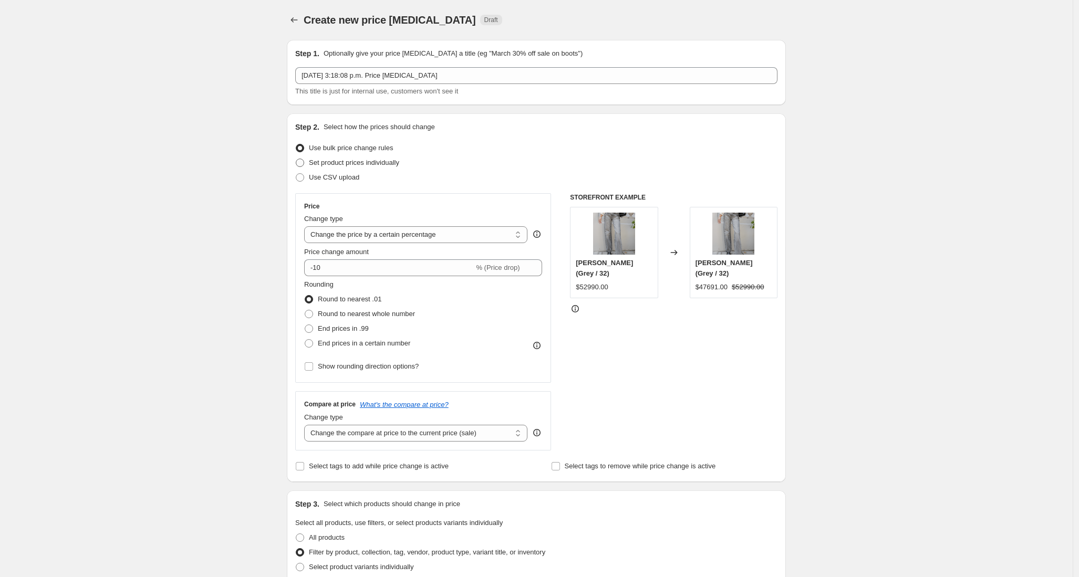
click at [351, 161] on span "Set product prices individually" at bounding box center [354, 163] width 90 height 8
click at [296, 159] on input "Set product prices individually" at bounding box center [296, 159] width 1 height 1
radio input "true"
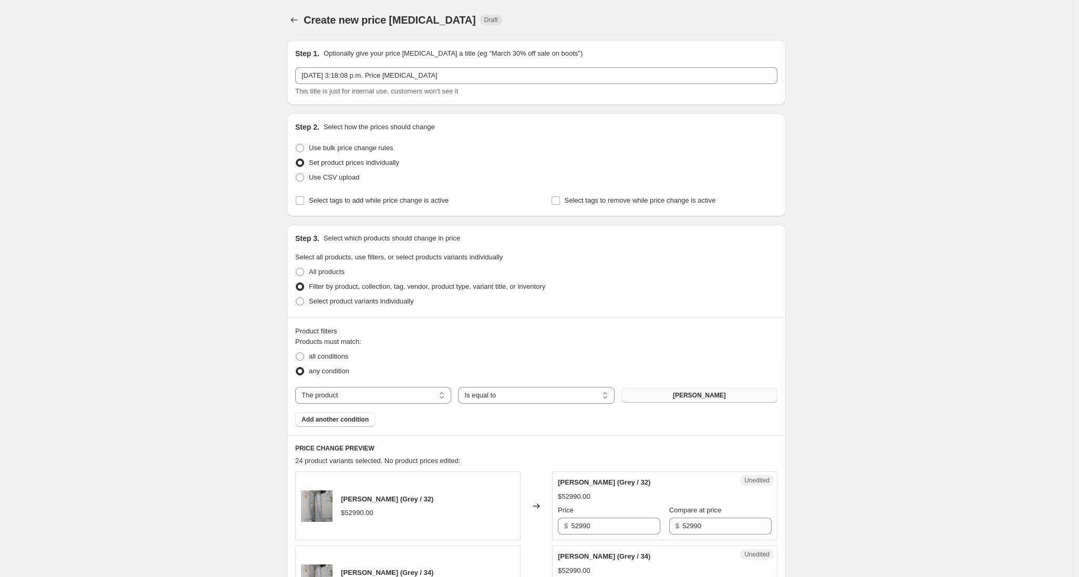
click at [698, 394] on span "PANTALON JUANA" at bounding box center [699, 395] width 53 height 8
click at [417, 393] on select "The product The product's collection The product's tag The product's vendor The…" at bounding box center [373, 395] width 156 height 17
select select "product_status"
click at [527, 398] on select "Is equal to Is not equal to" at bounding box center [536, 395] width 156 height 17
click at [461, 387] on select "Is equal to Is not equal to" at bounding box center [536, 395] width 156 height 17
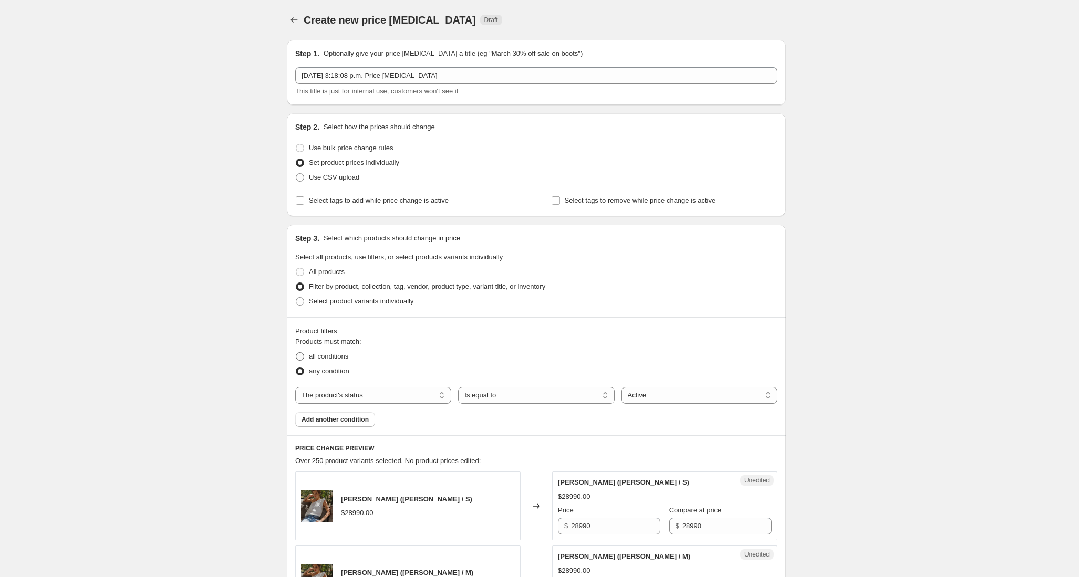
click at [327, 357] on span "all conditions" at bounding box center [328, 356] width 39 height 8
click at [296, 353] on input "all conditions" at bounding box center [296, 352] width 1 height 1
radio input "true"
click at [345, 422] on span "Add another condition" at bounding box center [334, 419] width 67 height 8
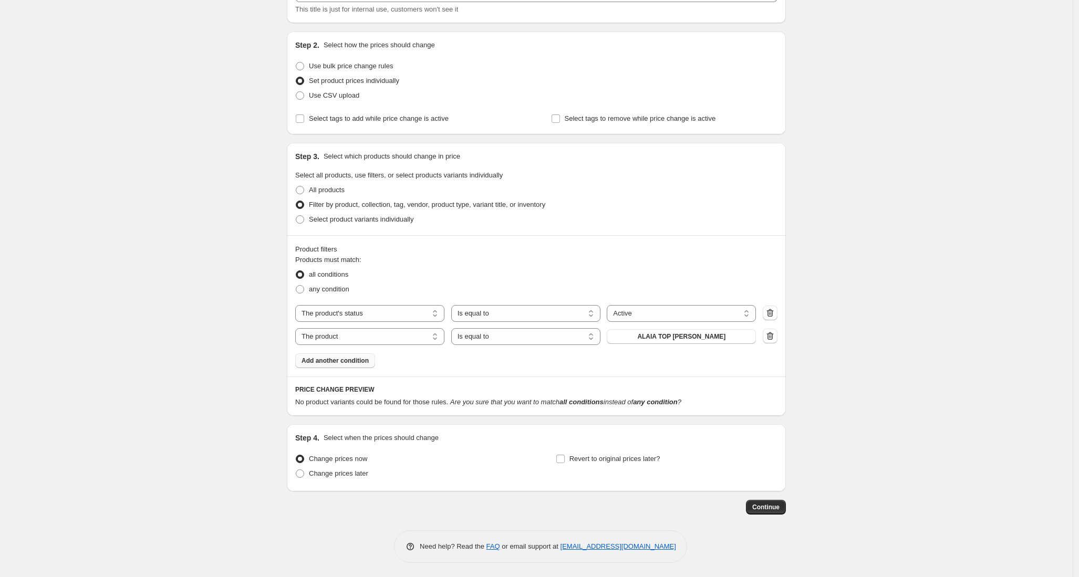
scroll to position [84, 0]
click at [495, 335] on select "Is equal to Is not equal to" at bounding box center [525, 335] width 149 height 17
click at [454, 327] on select "Is equal to Is not equal to" at bounding box center [525, 335] width 149 height 17
click at [418, 336] on select "The product The product's collection The product's tag The product's vendor The…" at bounding box center [369, 335] width 149 height 17
click at [773, 334] on icon "button" at bounding box center [770, 334] width 11 height 11
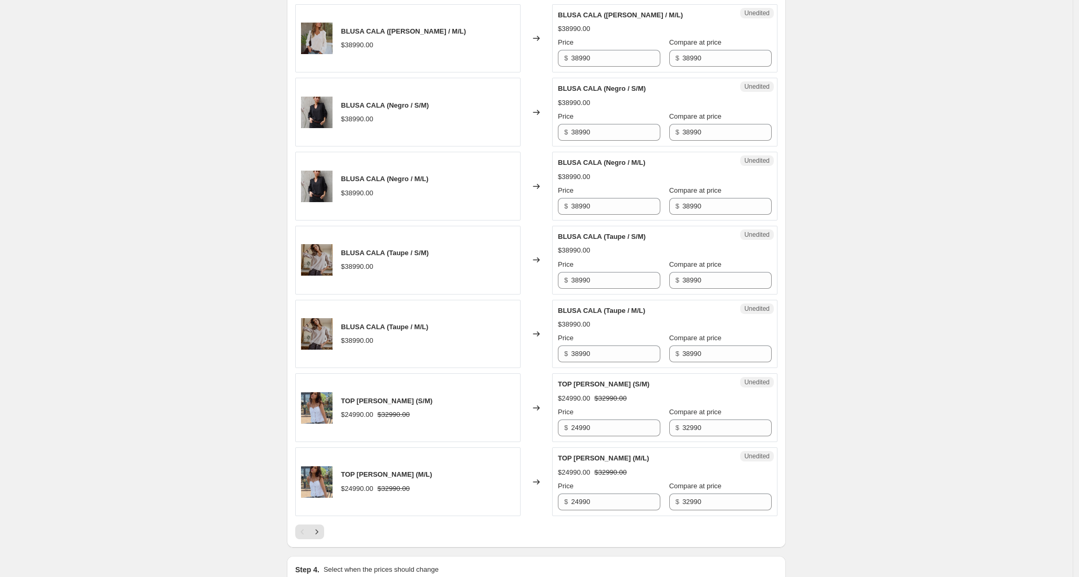
scroll to position [1563, 0]
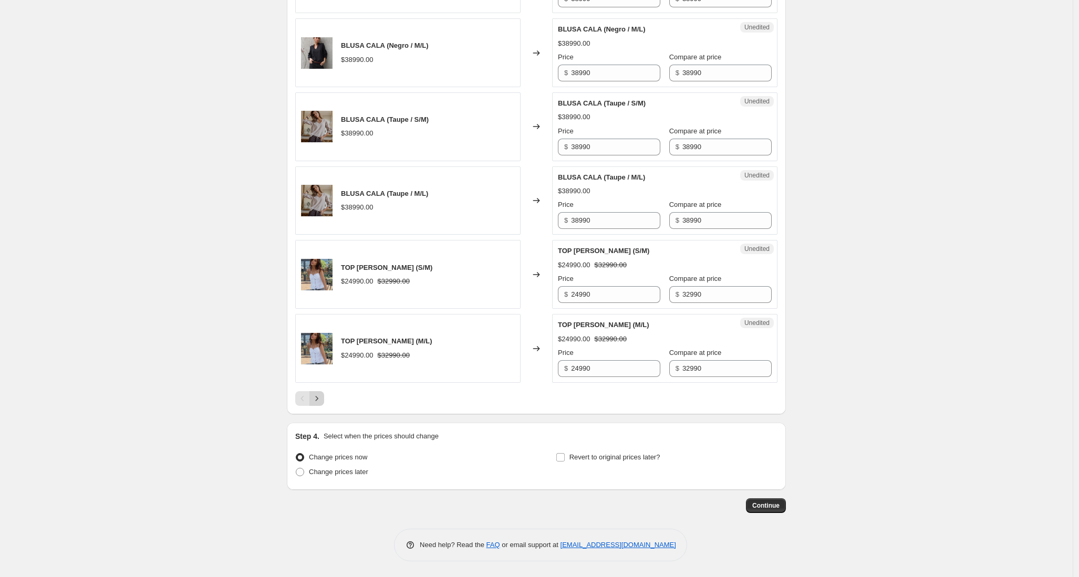
click at [318, 400] on icon "Next" at bounding box center [316, 398] width 11 height 11
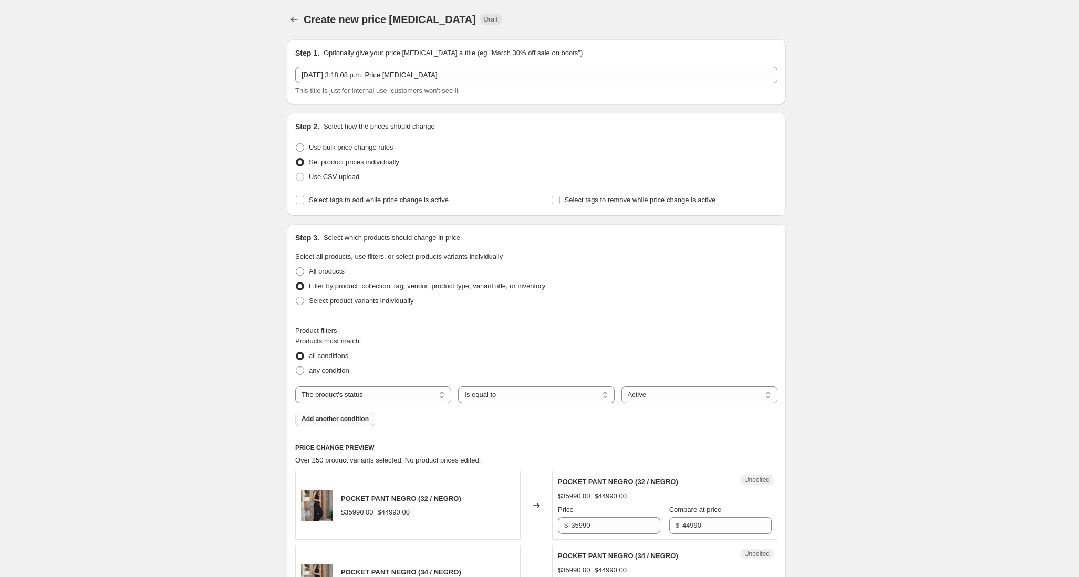
scroll to position [0, 0]
click at [350, 418] on span "Add another condition" at bounding box center [334, 419] width 67 height 8
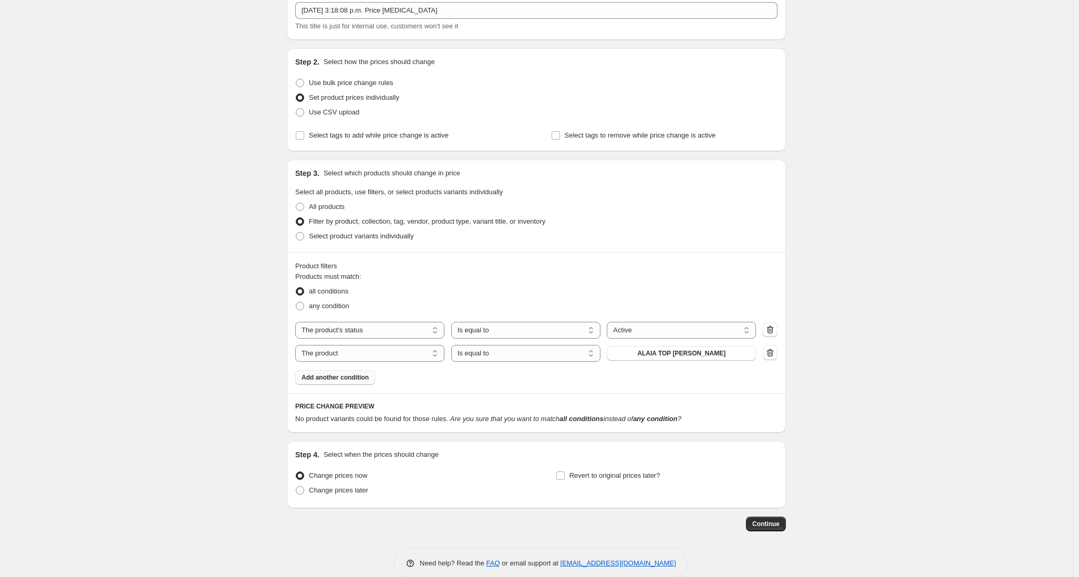
scroll to position [84, 0]
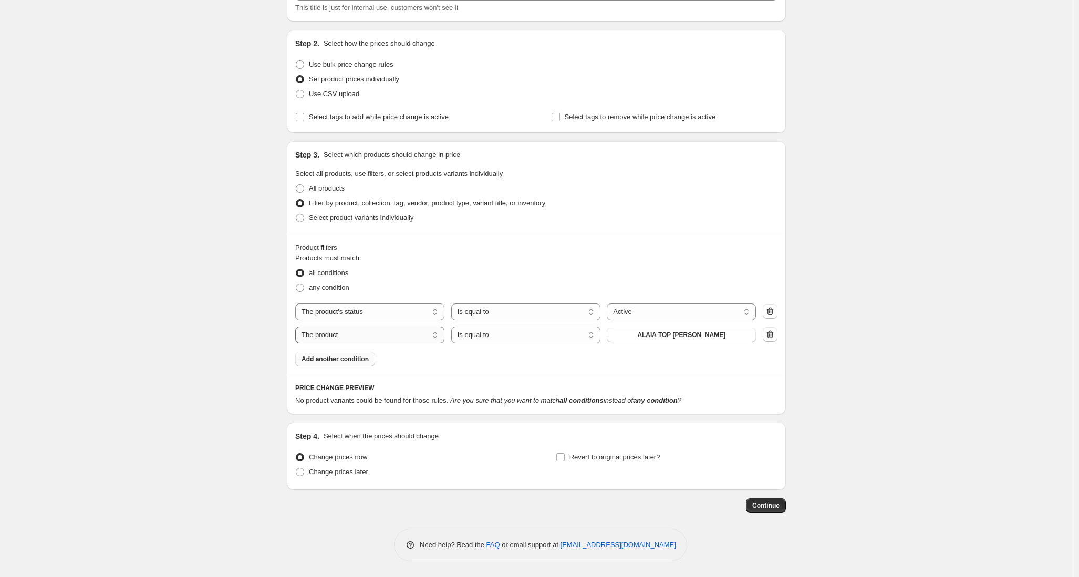
click at [386, 338] on select "The product The product's collection The product's tag The product's vendor The…" at bounding box center [369, 335] width 149 height 17
select select "title"
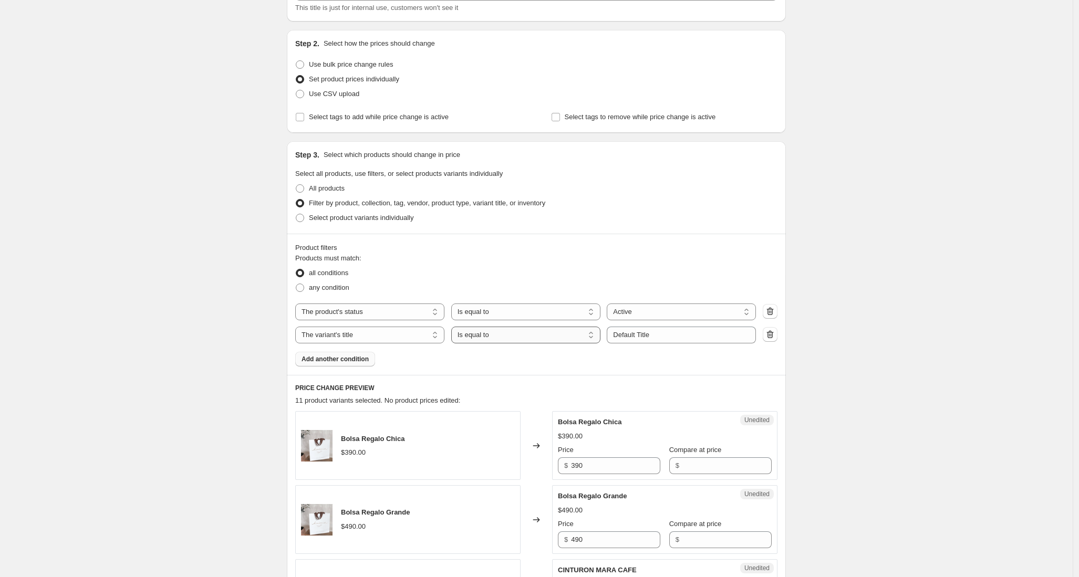
click at [481, 334] on select "Is equal to Is not equal to Contains" at bounding box center [525, 335] width 149 height 17
click at [652, 336] on input "Default Title" at bounding box center [681, 335] width 149 height 17
click at [671, 334] on input "Default Title" at bounding box center [681, 335] width 149 height 17
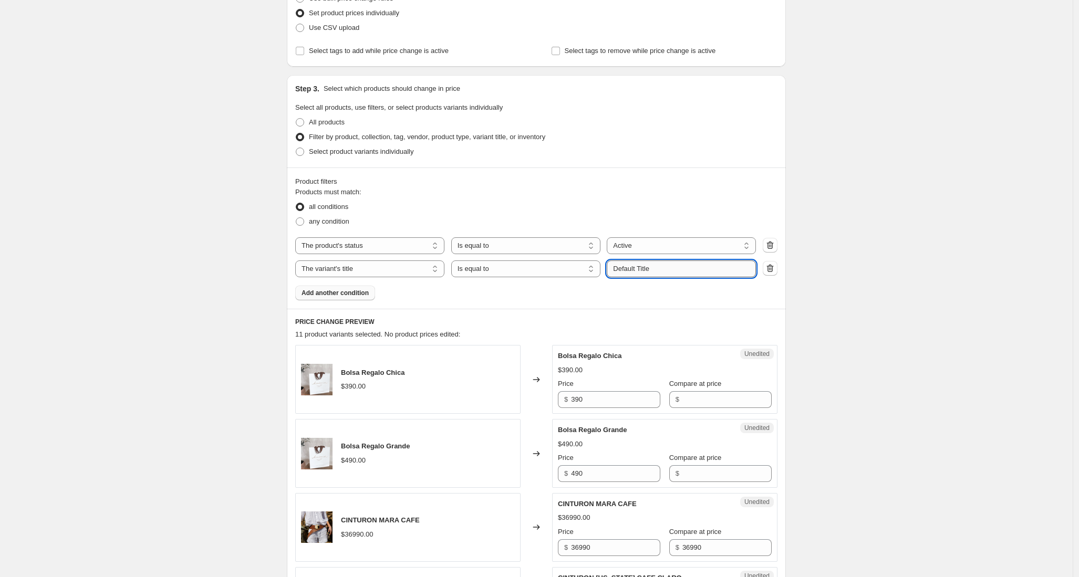
scroll to position [0, 0]
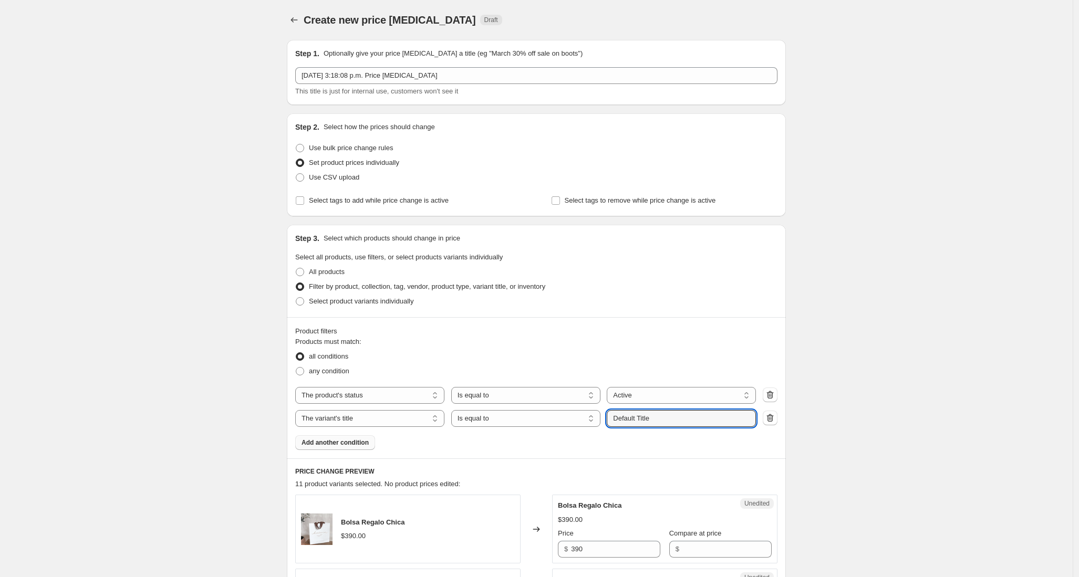
click at [774, 419] on icon "button" at bounding box center [770, 418] width 11 height 11
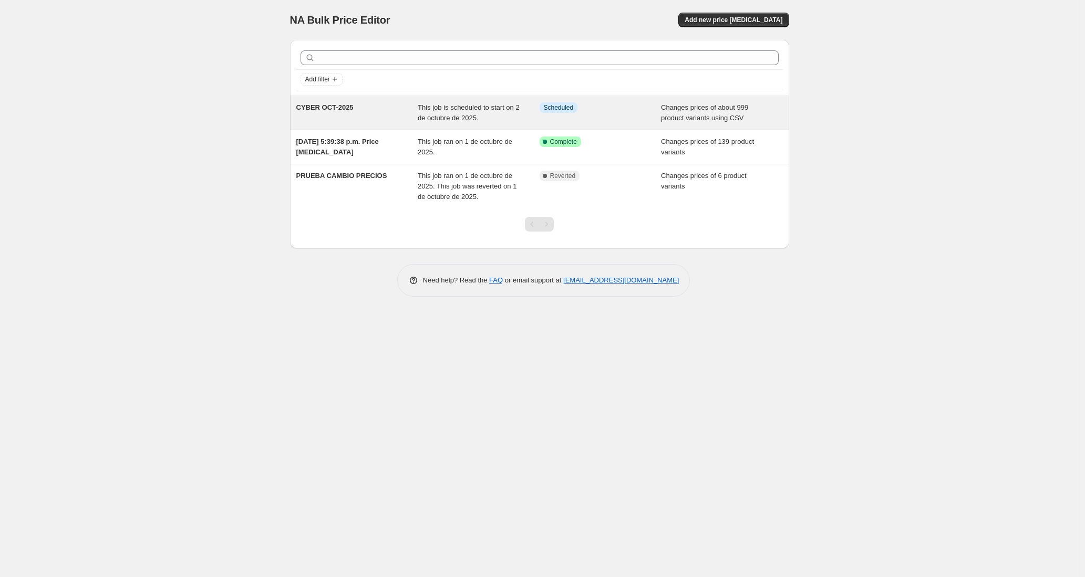
click at [344, 111] on span "CYBER OCT-2025" at bounding box center [324, 107] width 57 height 8
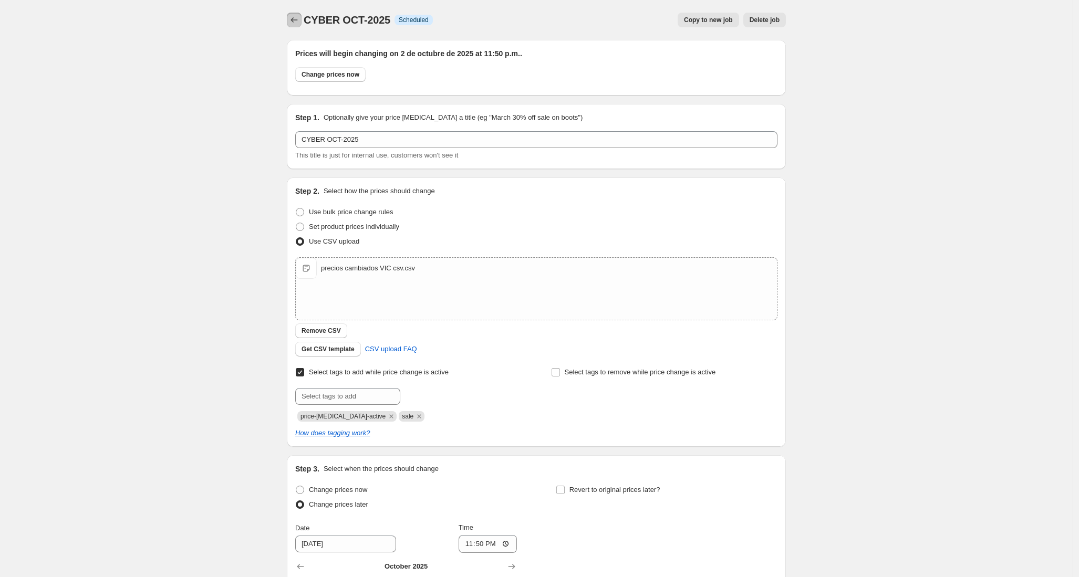
click at [299, 18] on icon "Price change jobs" at bounding box center [294, 20] width 11 height 11
